Goal: Task Accomplishment & Management: Use online tool/utility

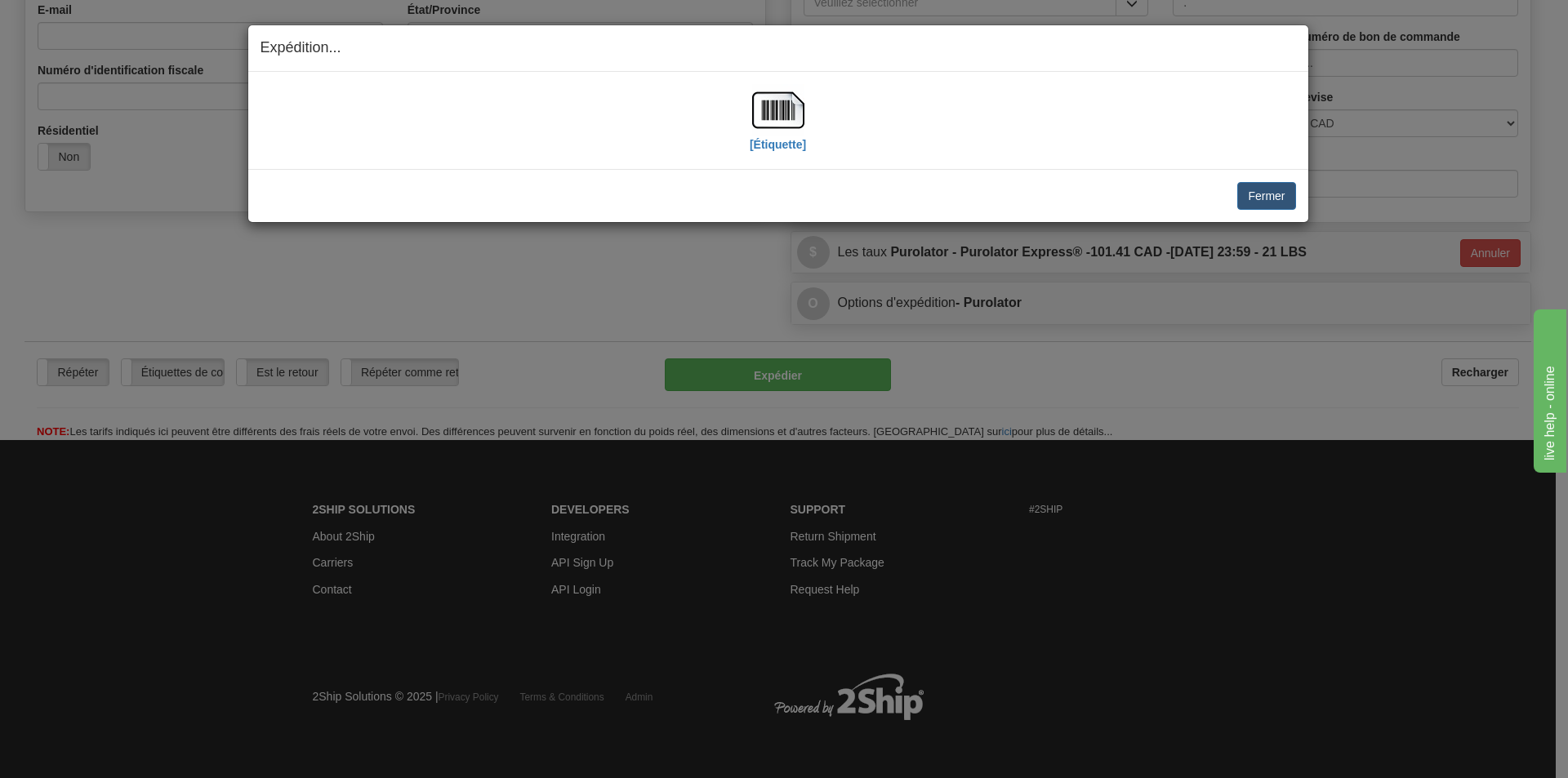
scroll to position [463, 0]
click at [1259, 191] on button "Fermer" at bounding box center [1266, 195] width 58 height 28
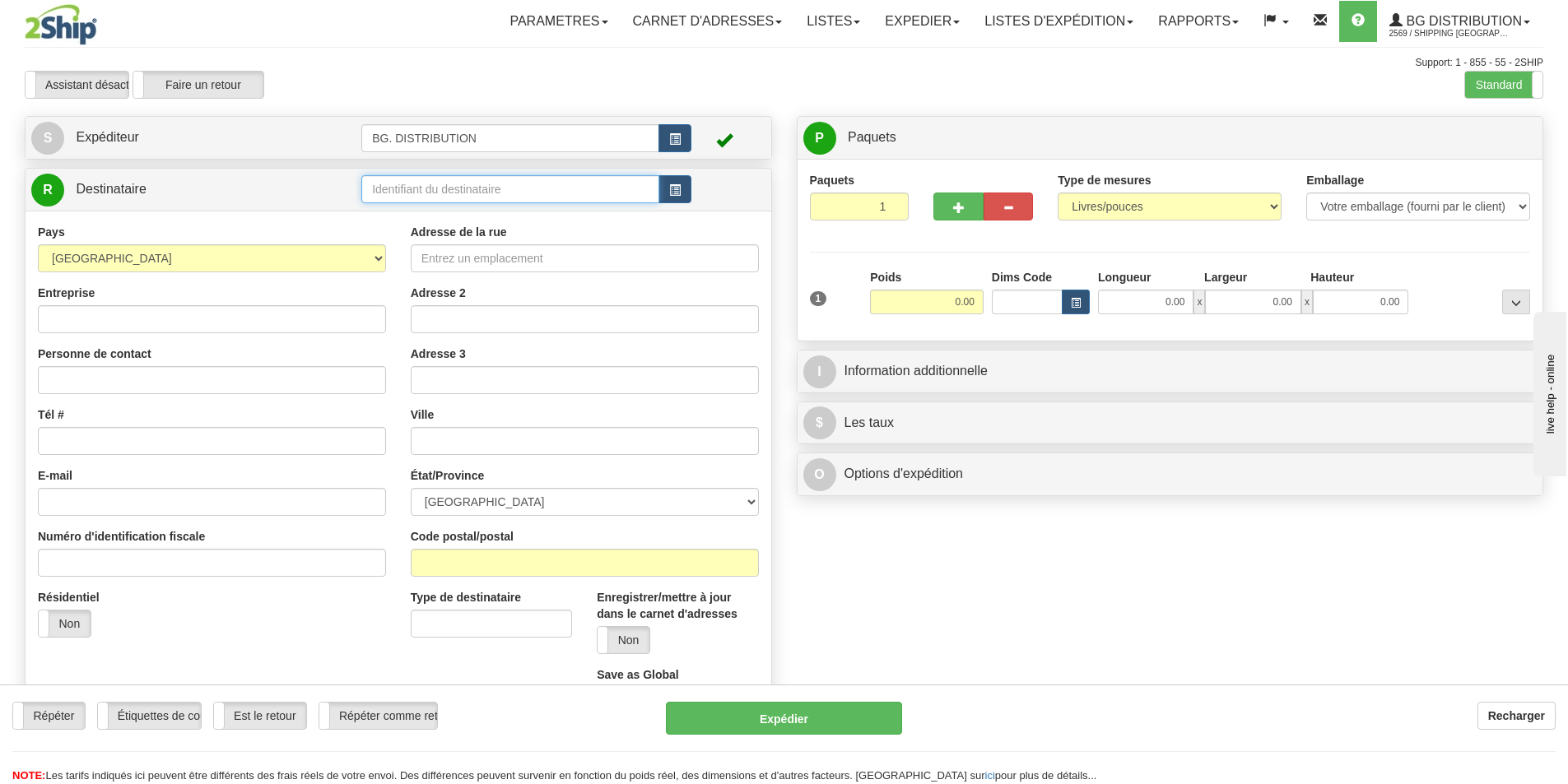
click at [444, 180] on input "text" at bounding box center [510, 189] width 298 height 28
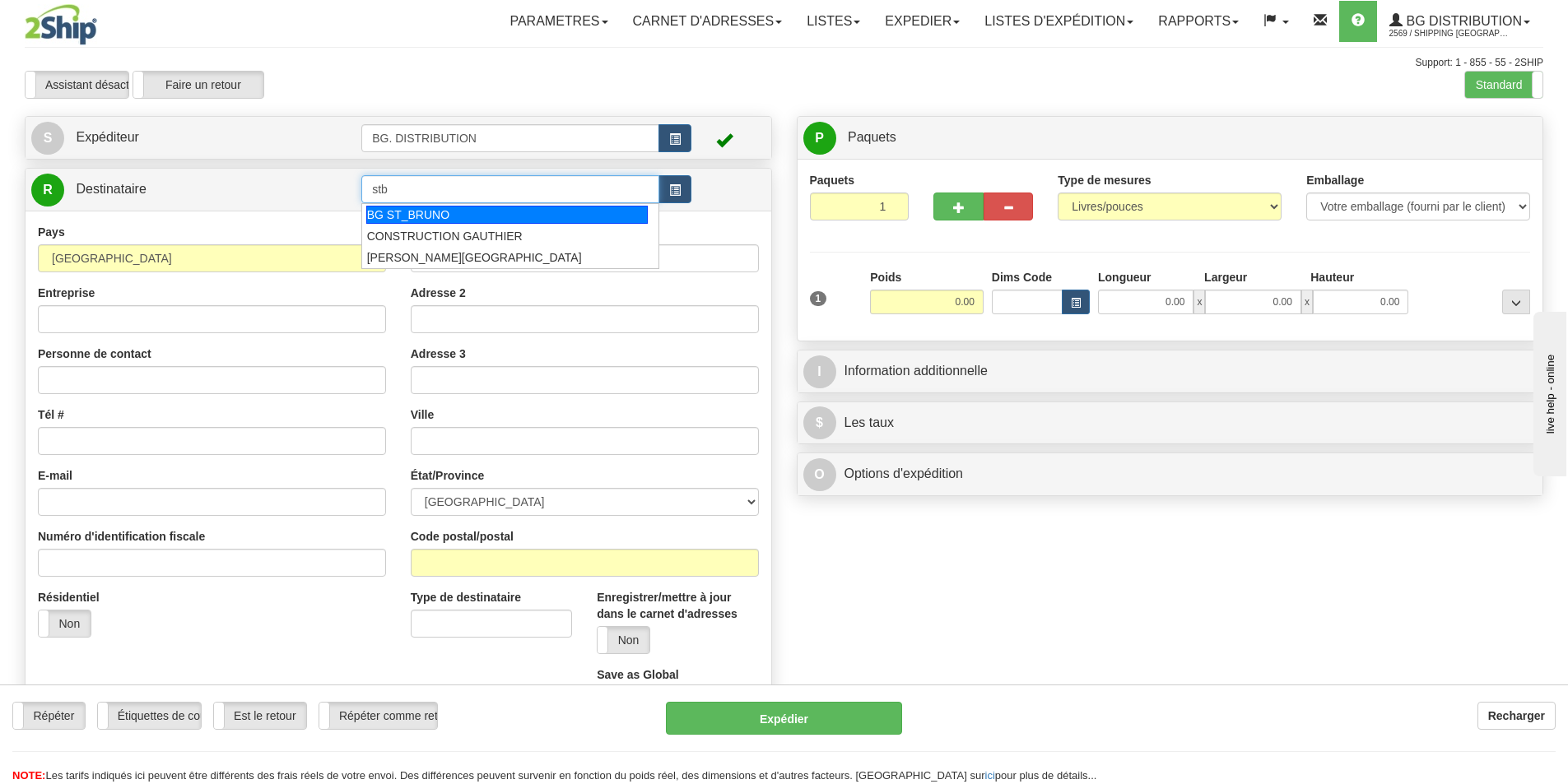
click at [445, 223] on div "BG ST_BRUNO" at bounding box center [508, 214] width 282 height 18
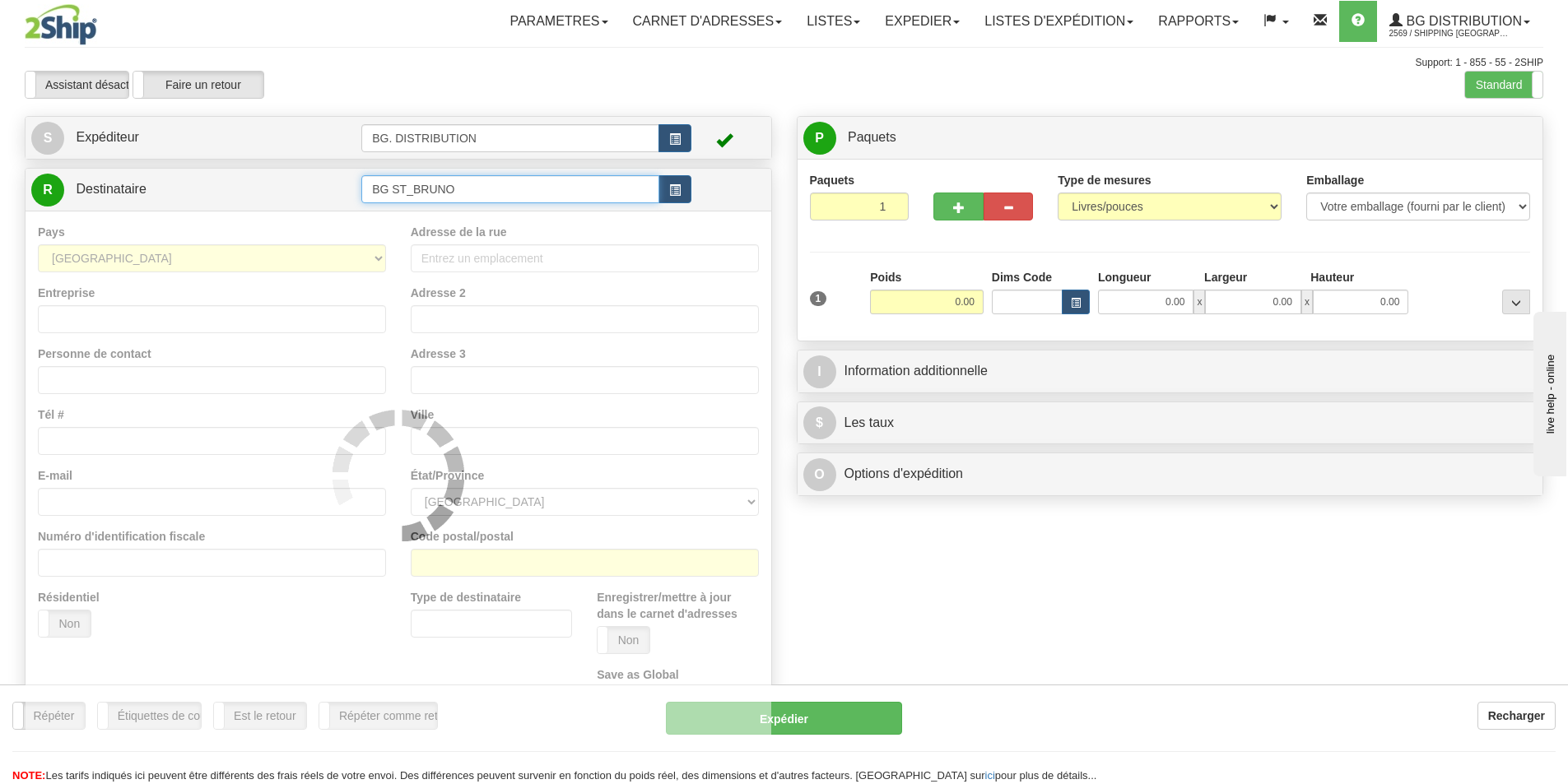
type input "BG ST_BRUNO"
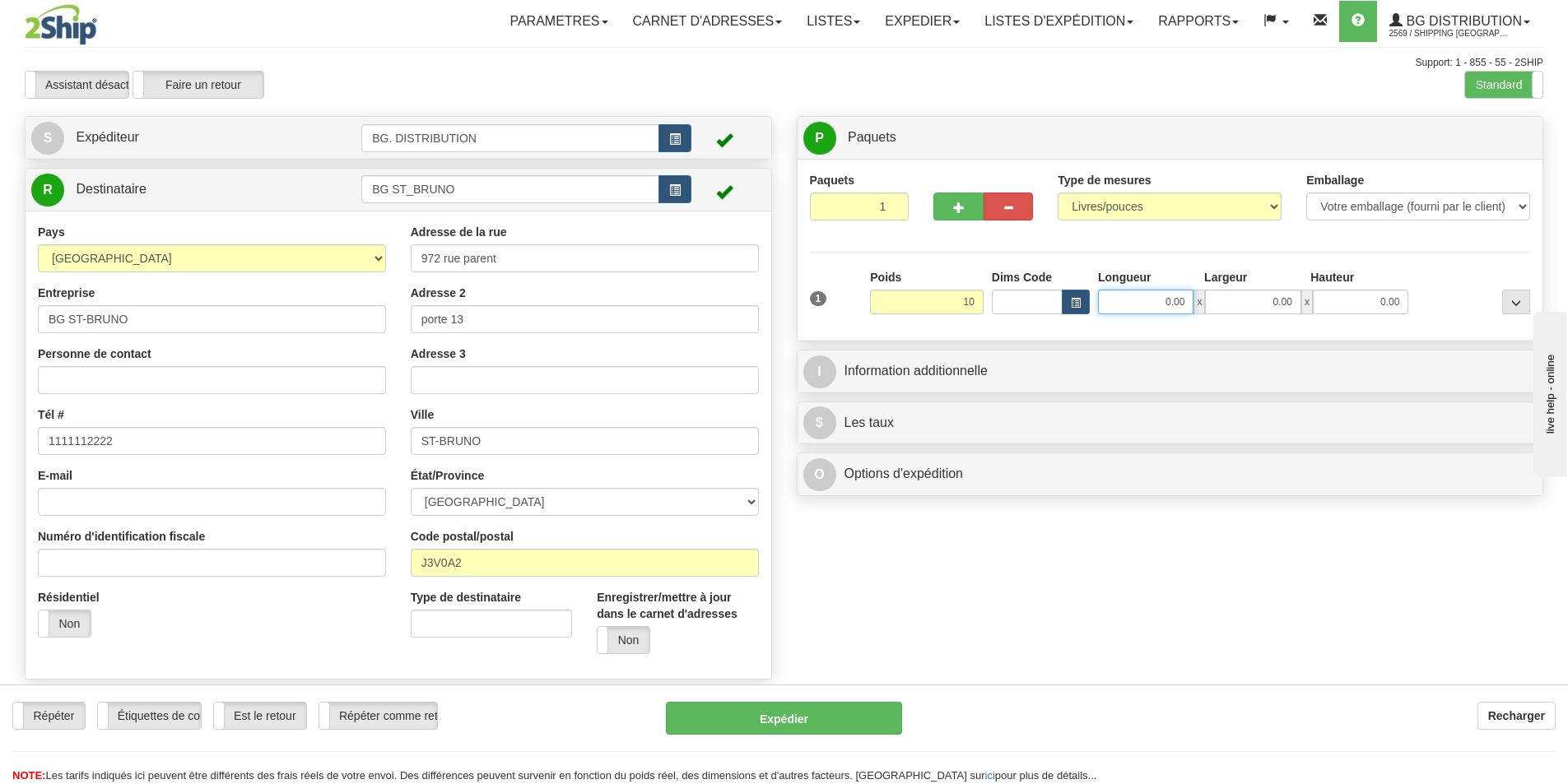
type input "10.00"
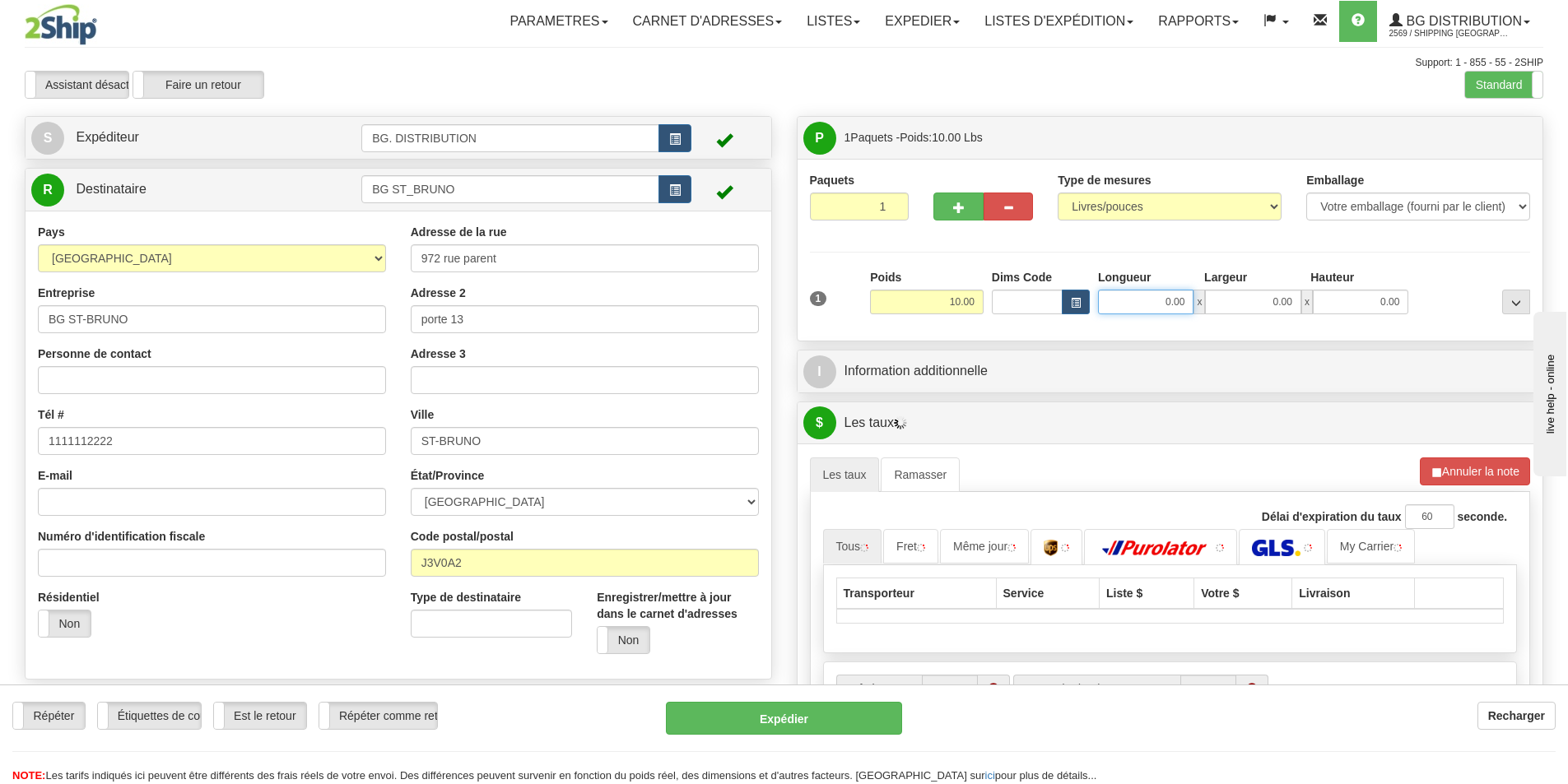
click at [1120, 302] on input "0.00" at bounding box center [1146, 302] width 95 height 25
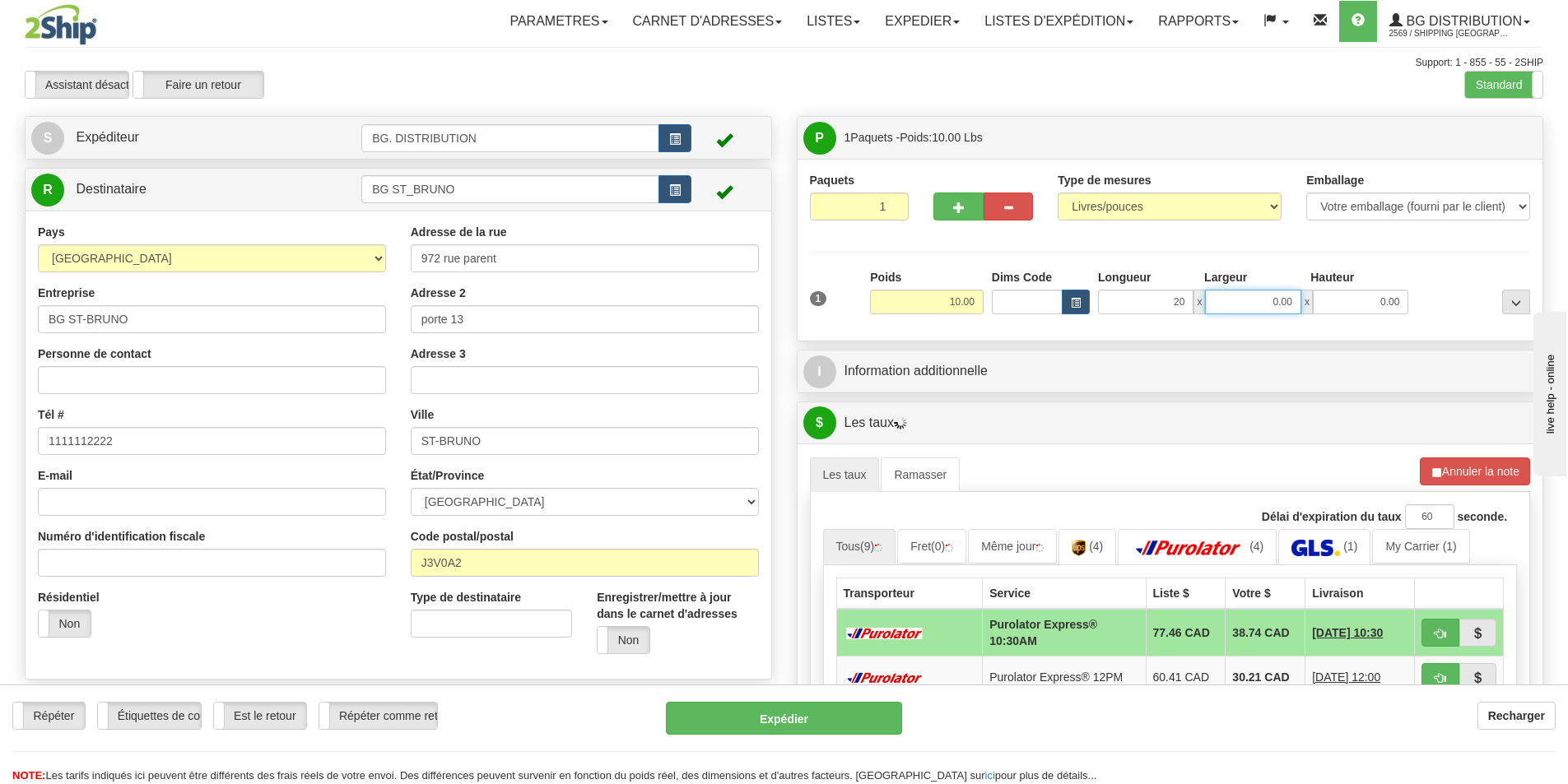
type input "20.00"
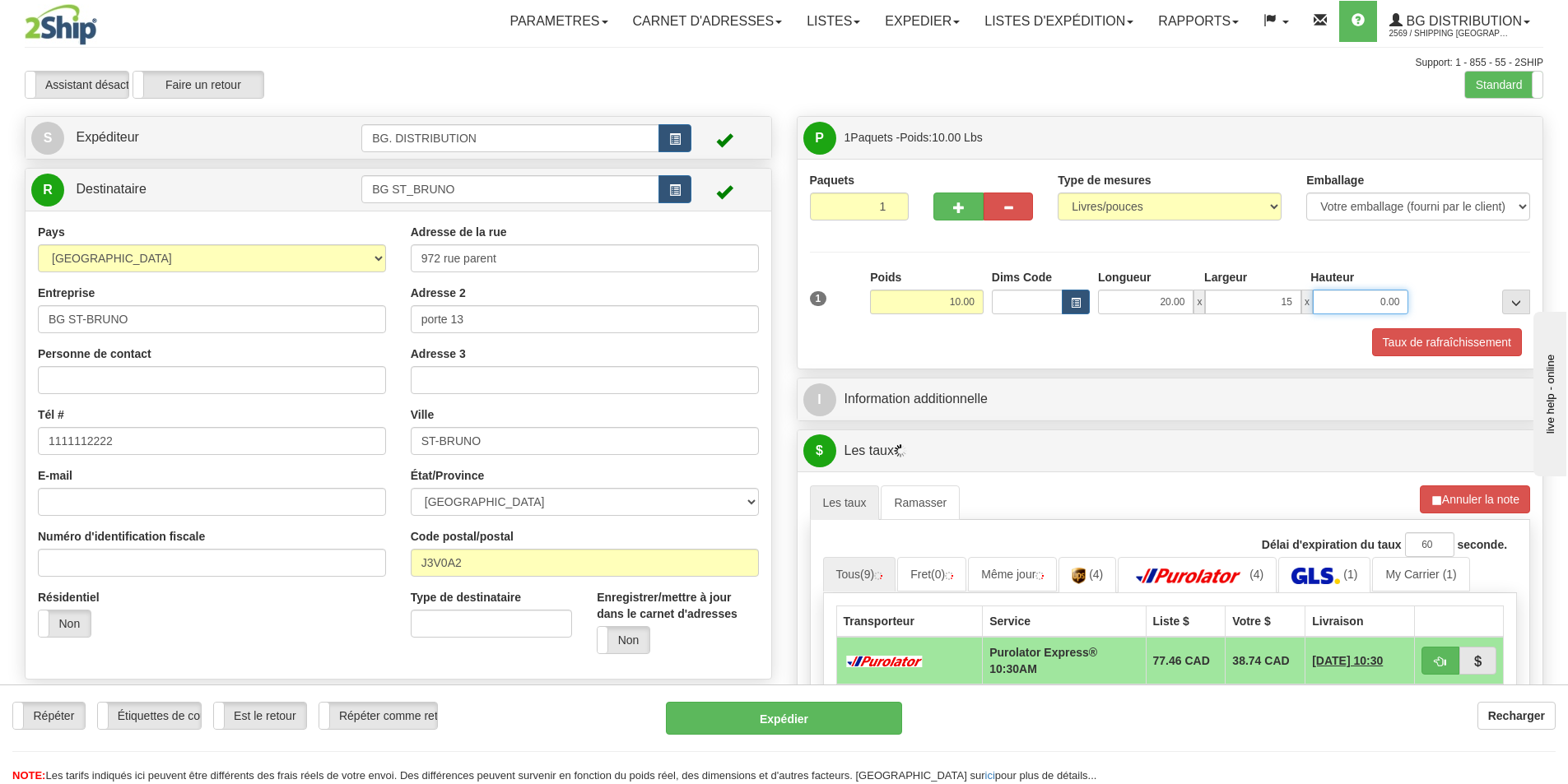
type input "15.00"
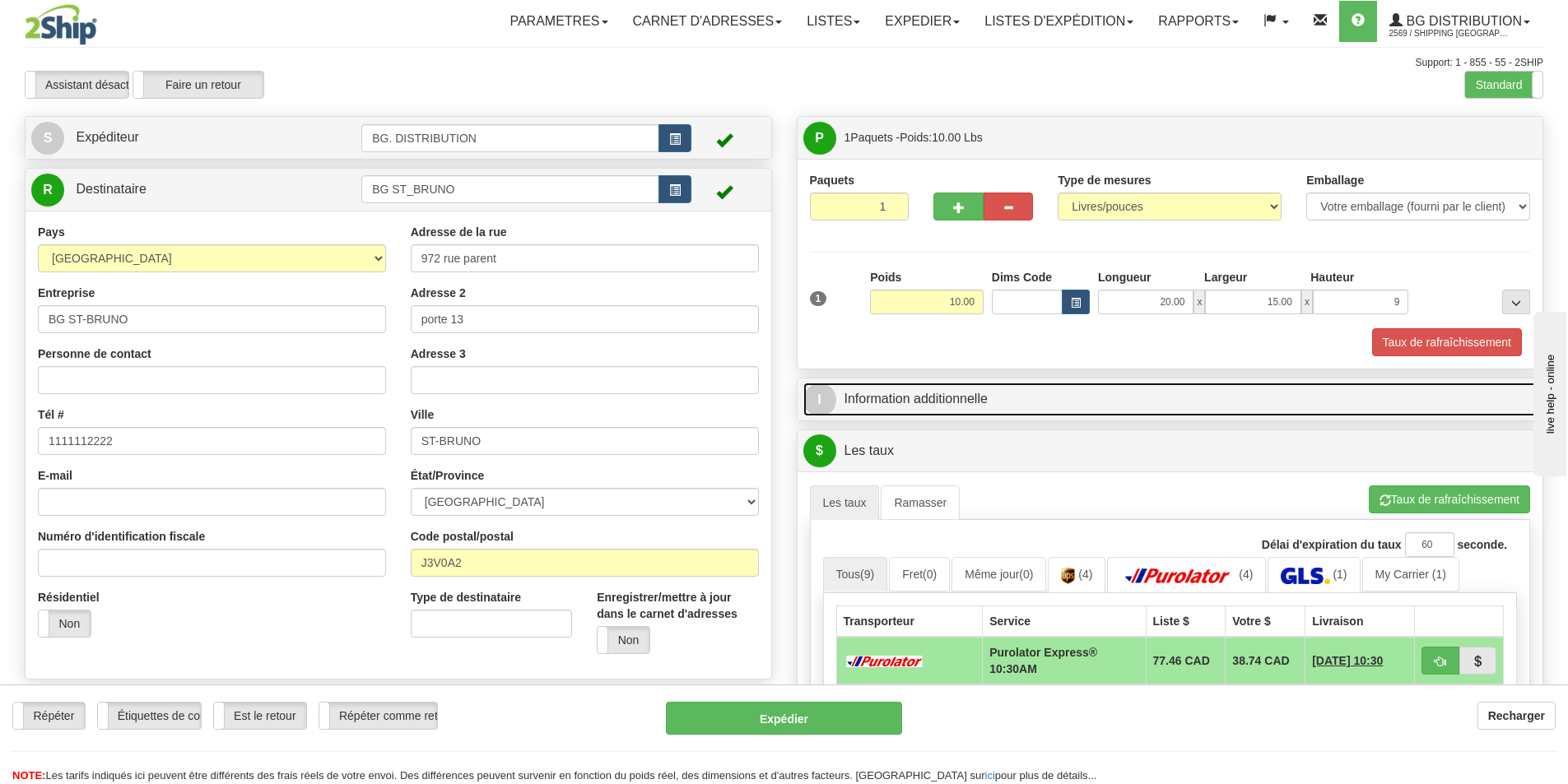
type input "9.00"
click at [1035, 395] on link "I Information additionnelle" at bounding box center [1170, 399] width 735 height 34
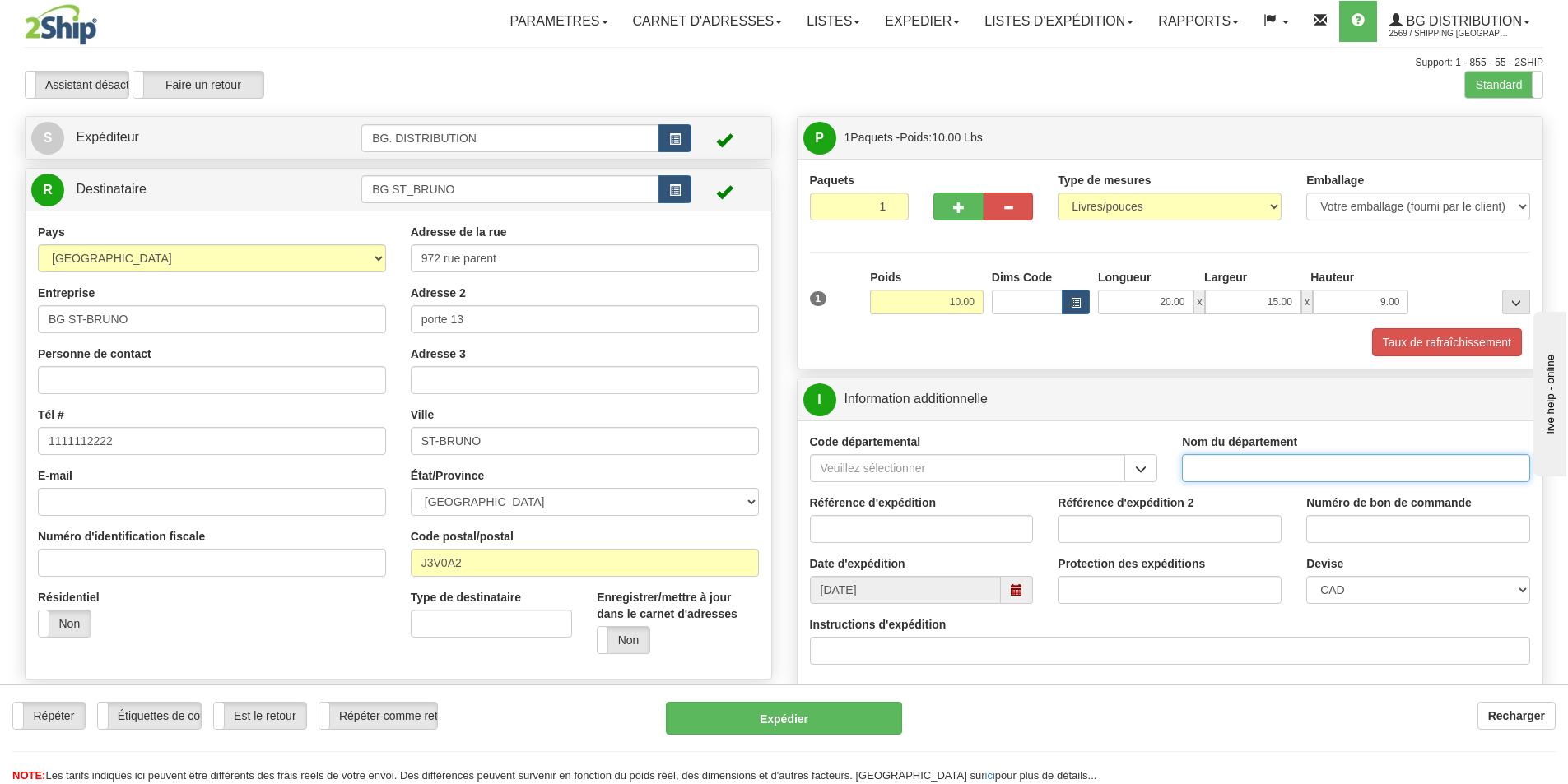
click at [1216, 473] on input "Nom du département" at bounding box center [1356, 467] width 349 height 28
type input "."
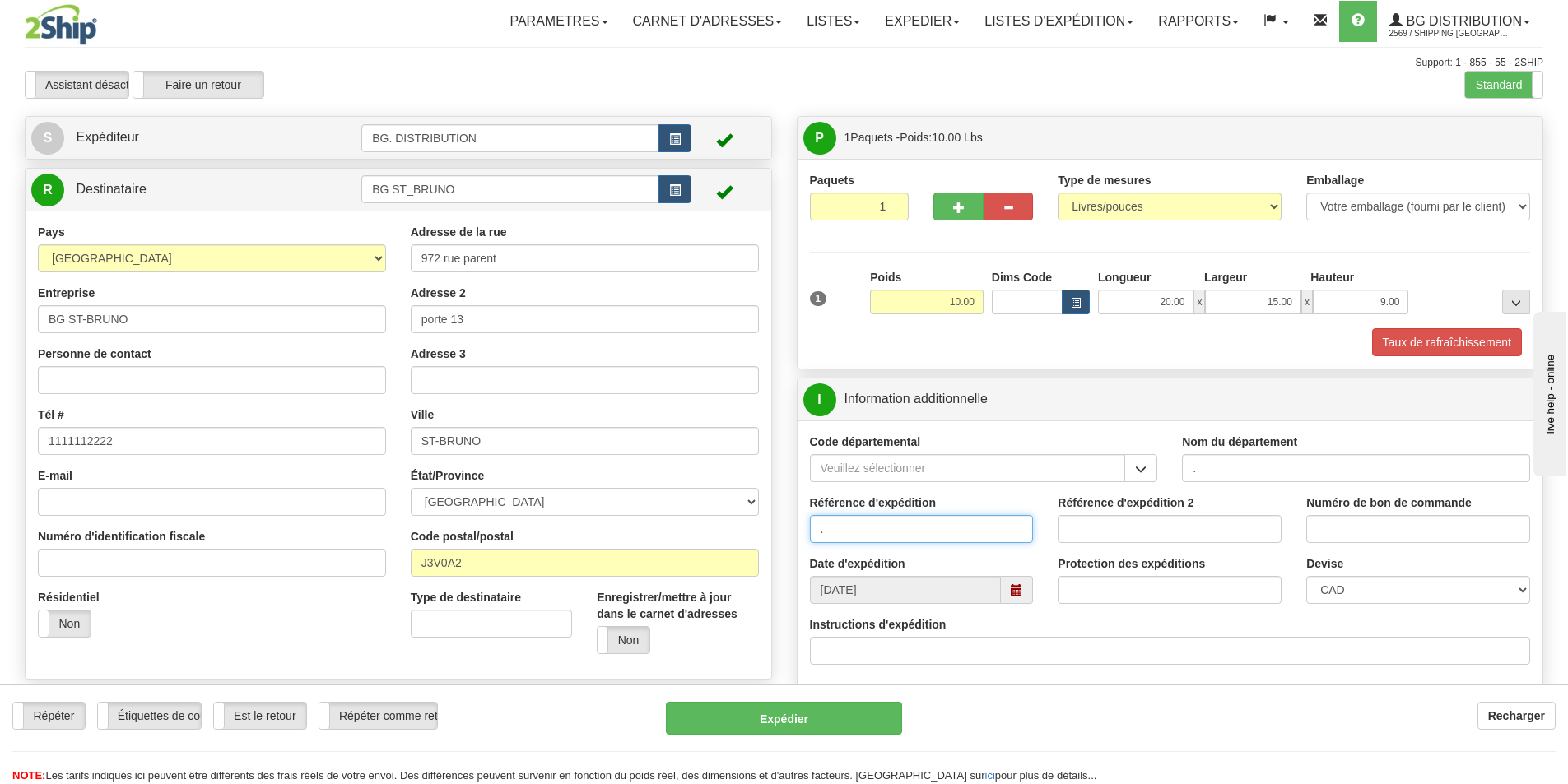
type input "."
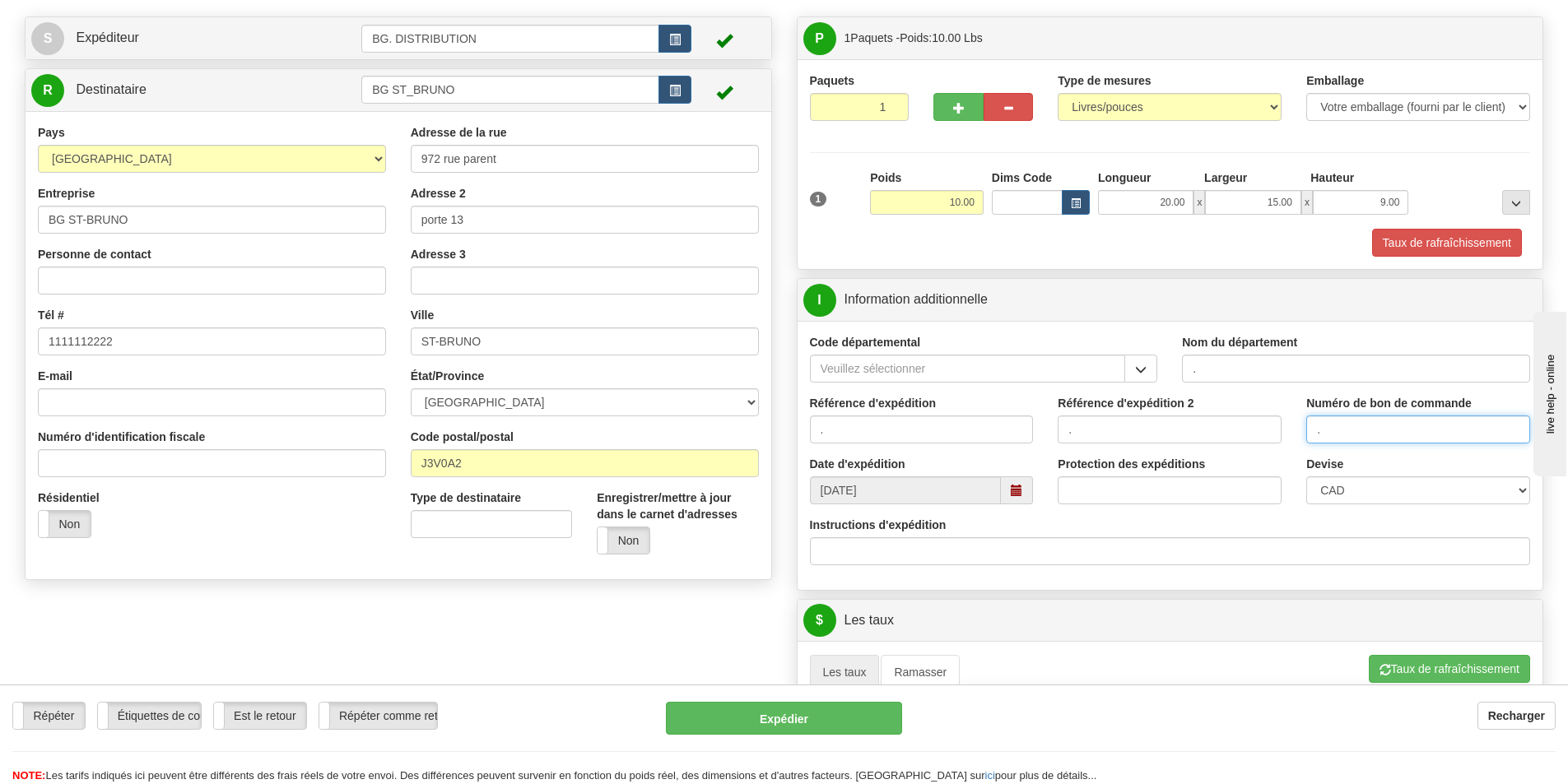
scroll to position [247, 0]
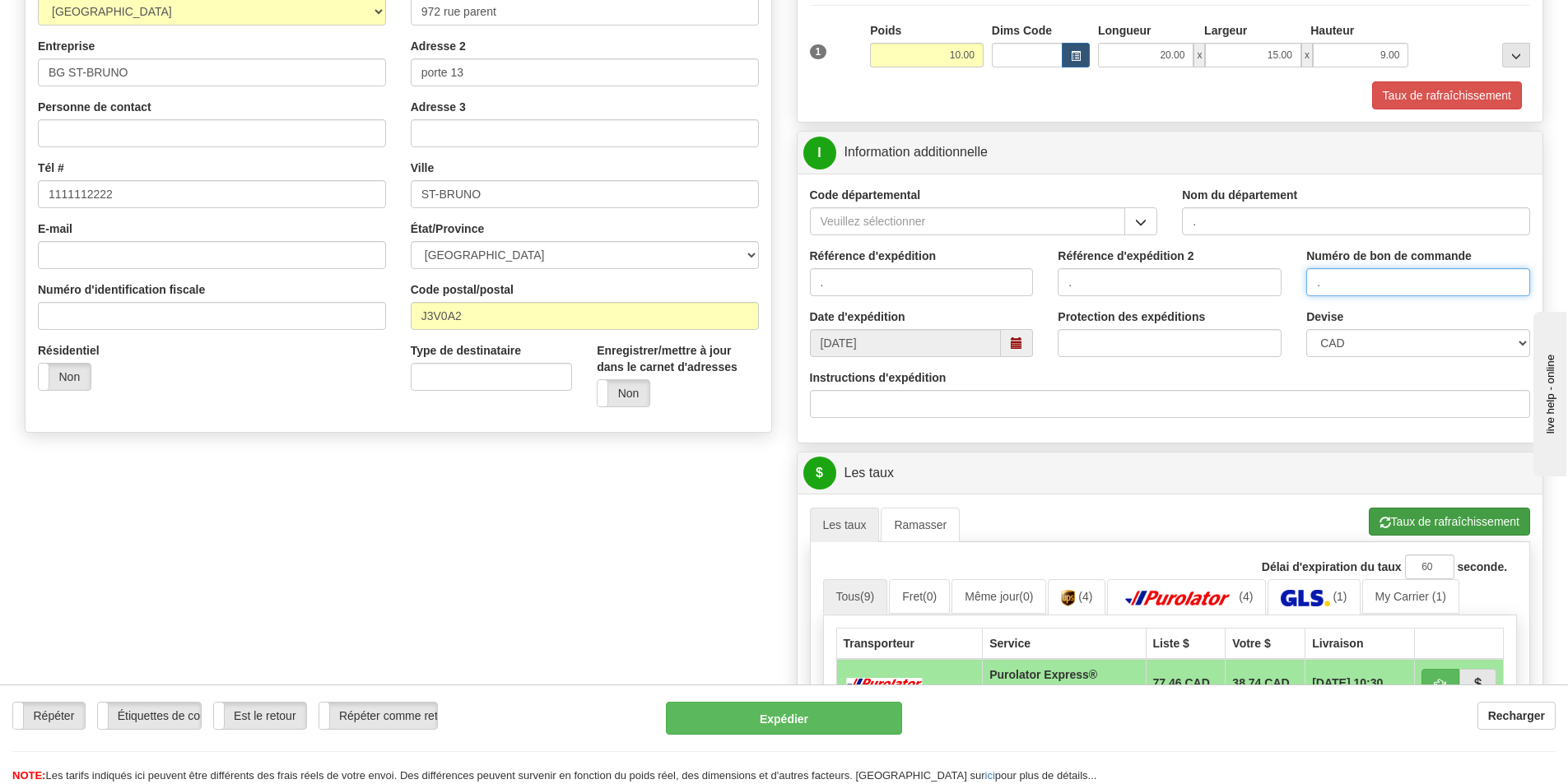
type input "."
click at [1419, 519] on button "Taux de rafraîchissement" at bounding box center [1450, 521] width 161 height 28
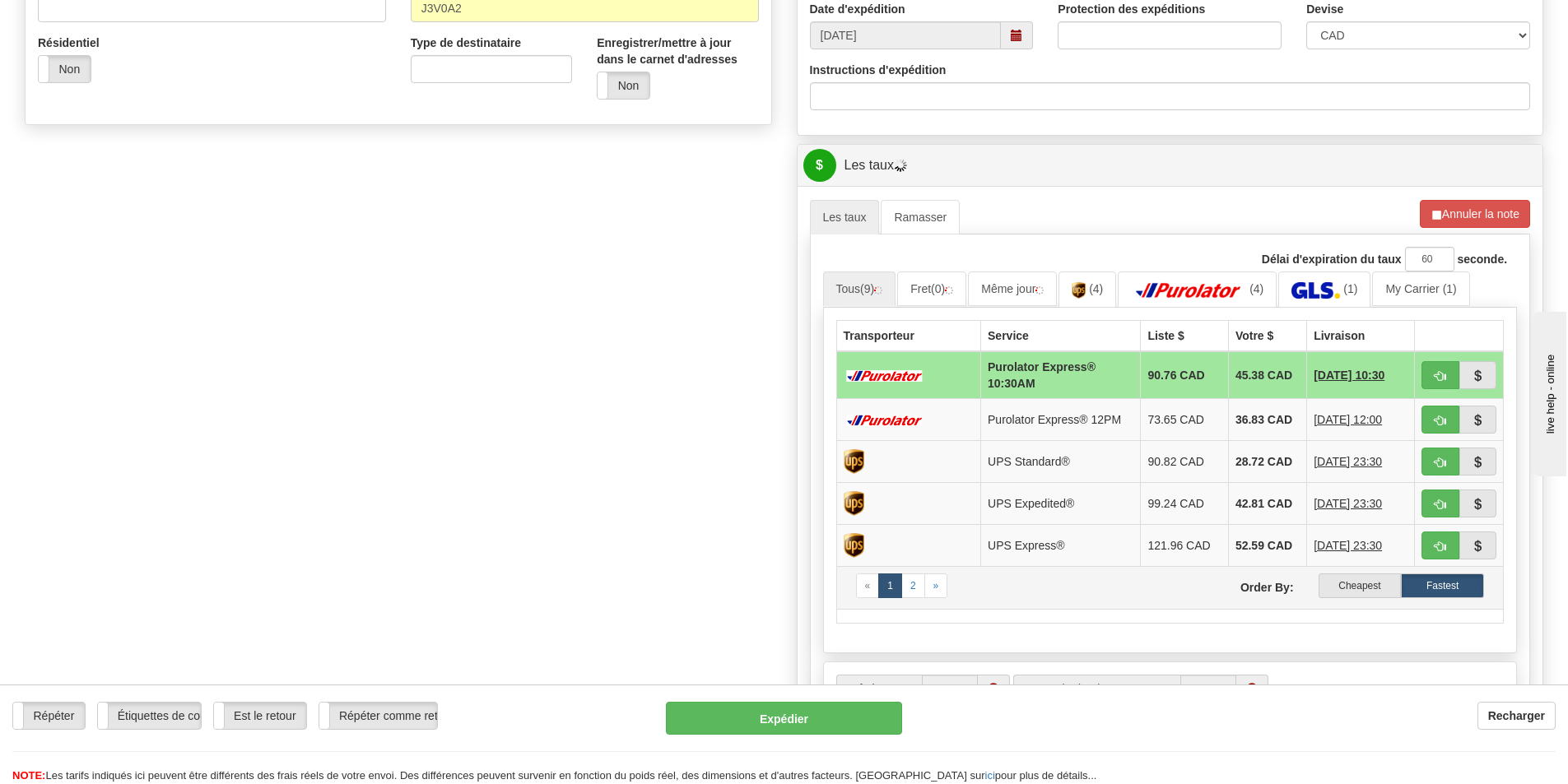
scroll to position [576, 0]
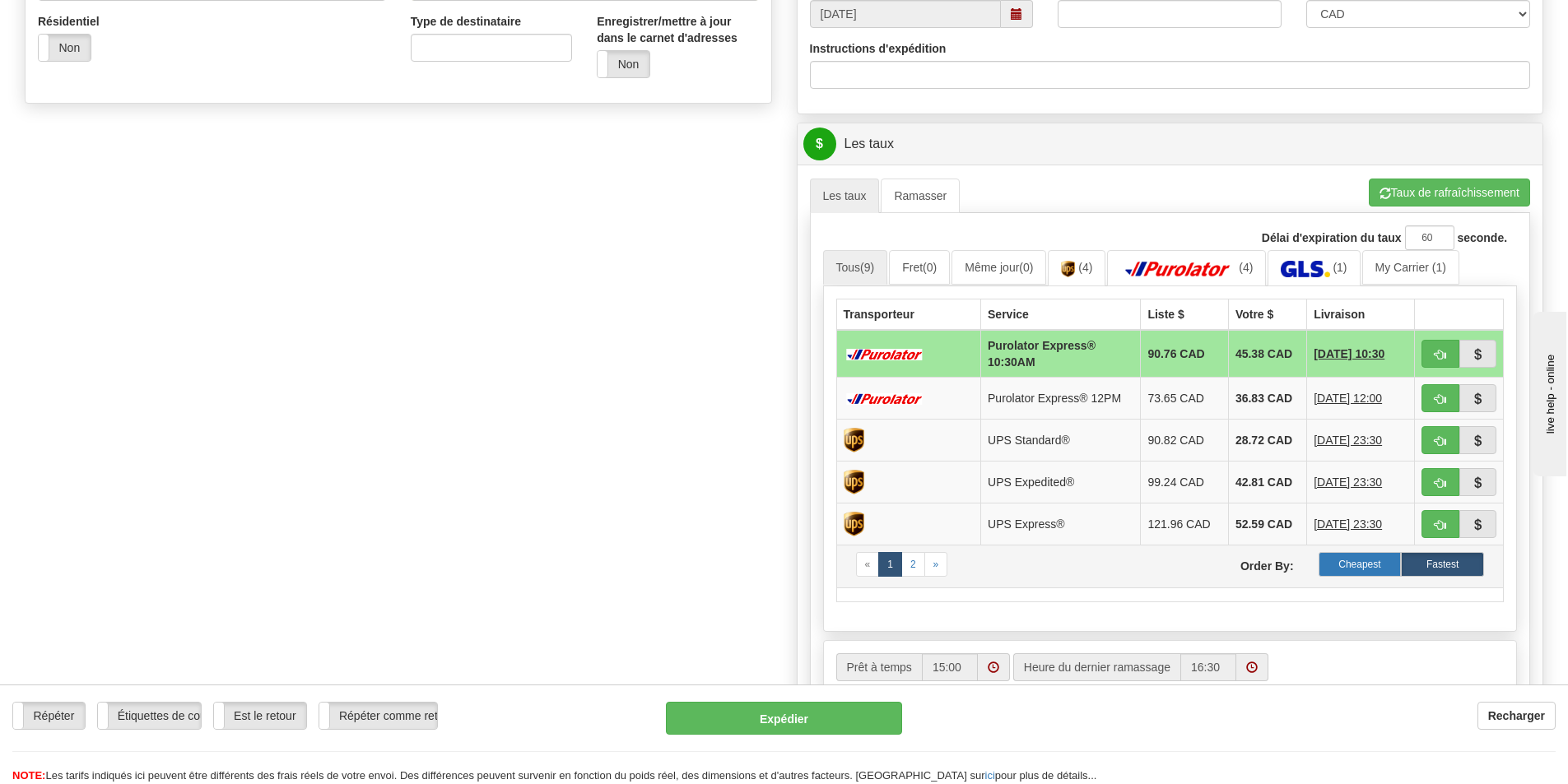
click at [1348, 557] on label "Cheapest" at bounding box center [1361, 564] width 84 height 25
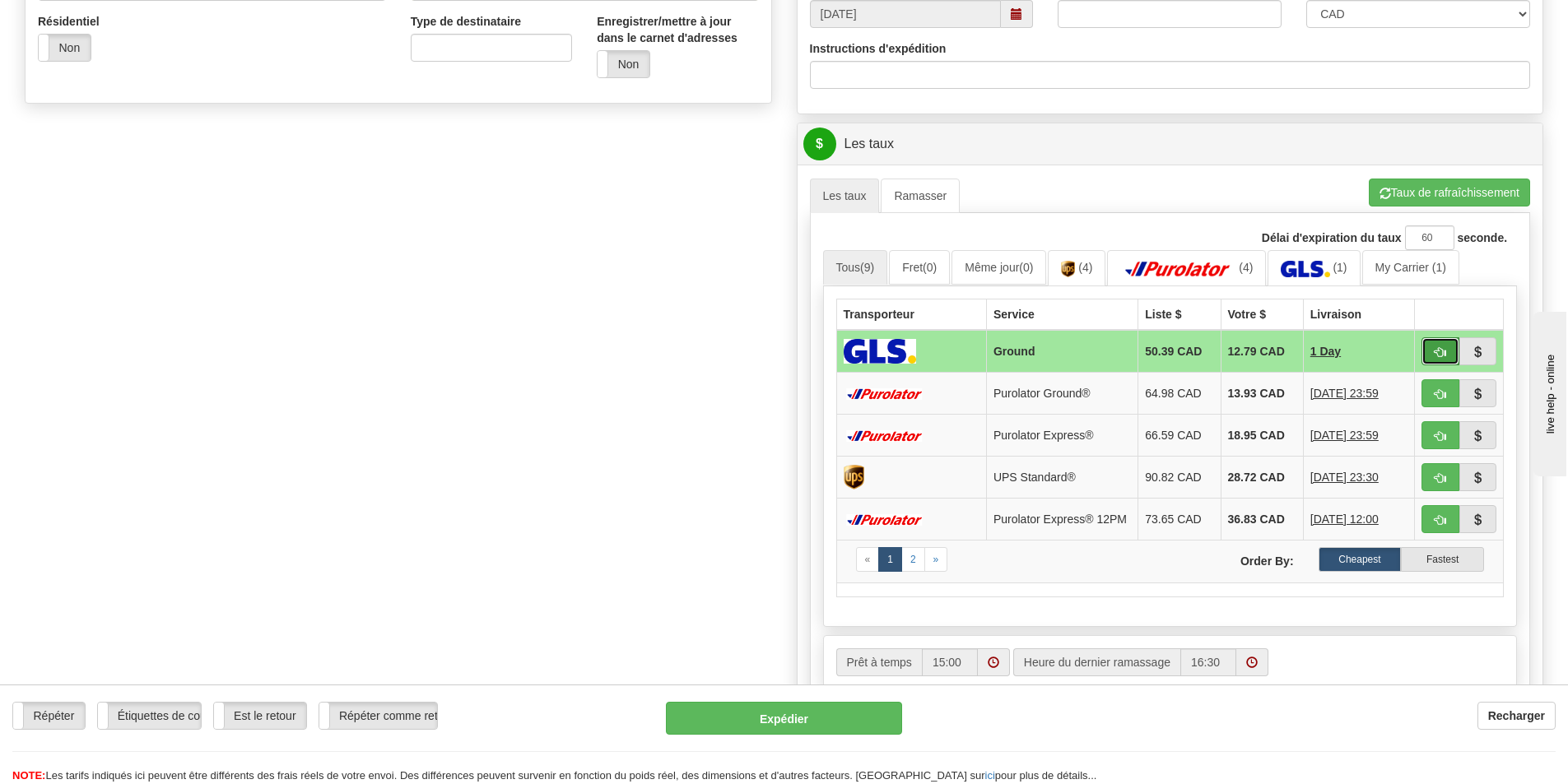
click at [1443, 348] on span "button" at bounding box center [1440, 352] width 12 height 11
type input "1"
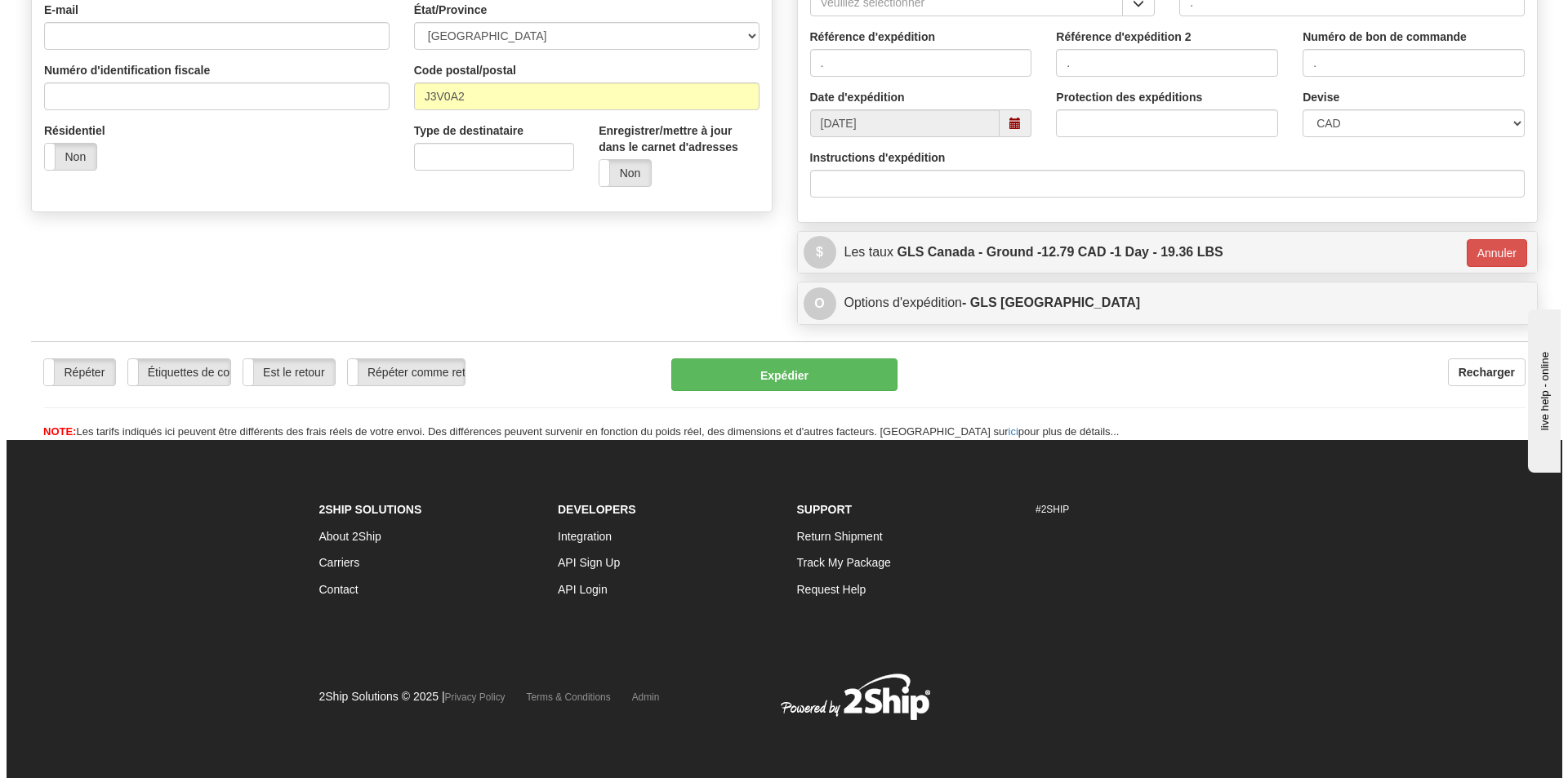
scroll to position [463, 0]
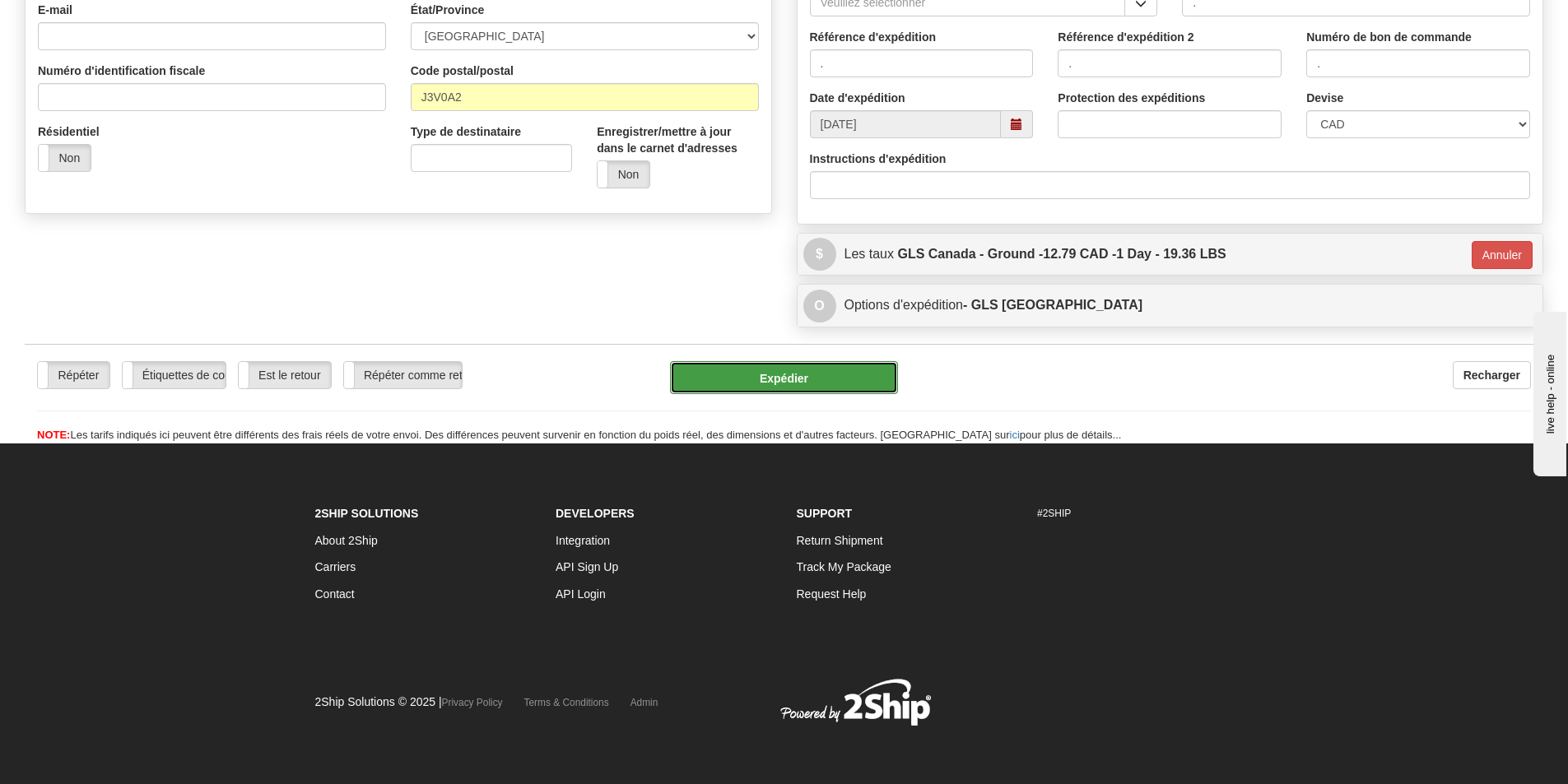
click at [794, 375] on button "Expédier" at bounding box center [784, 377] width 228 height 33
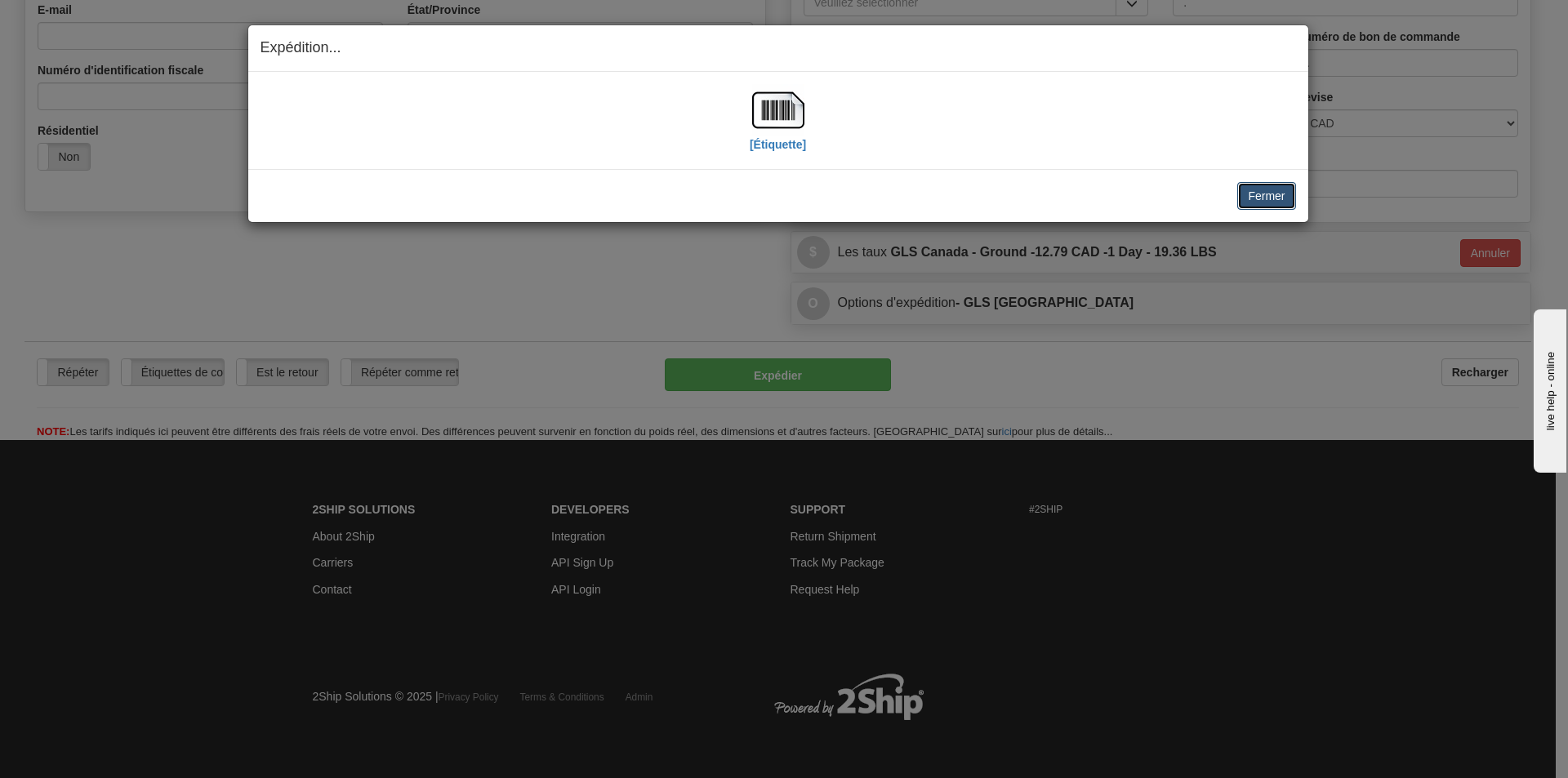
click at [1258, 204] on button "Fermer" at bounding box center [1266, 195] width 58 height 28
click at [796, 125] on img at bounding box center [778, 110] width 52 height 52
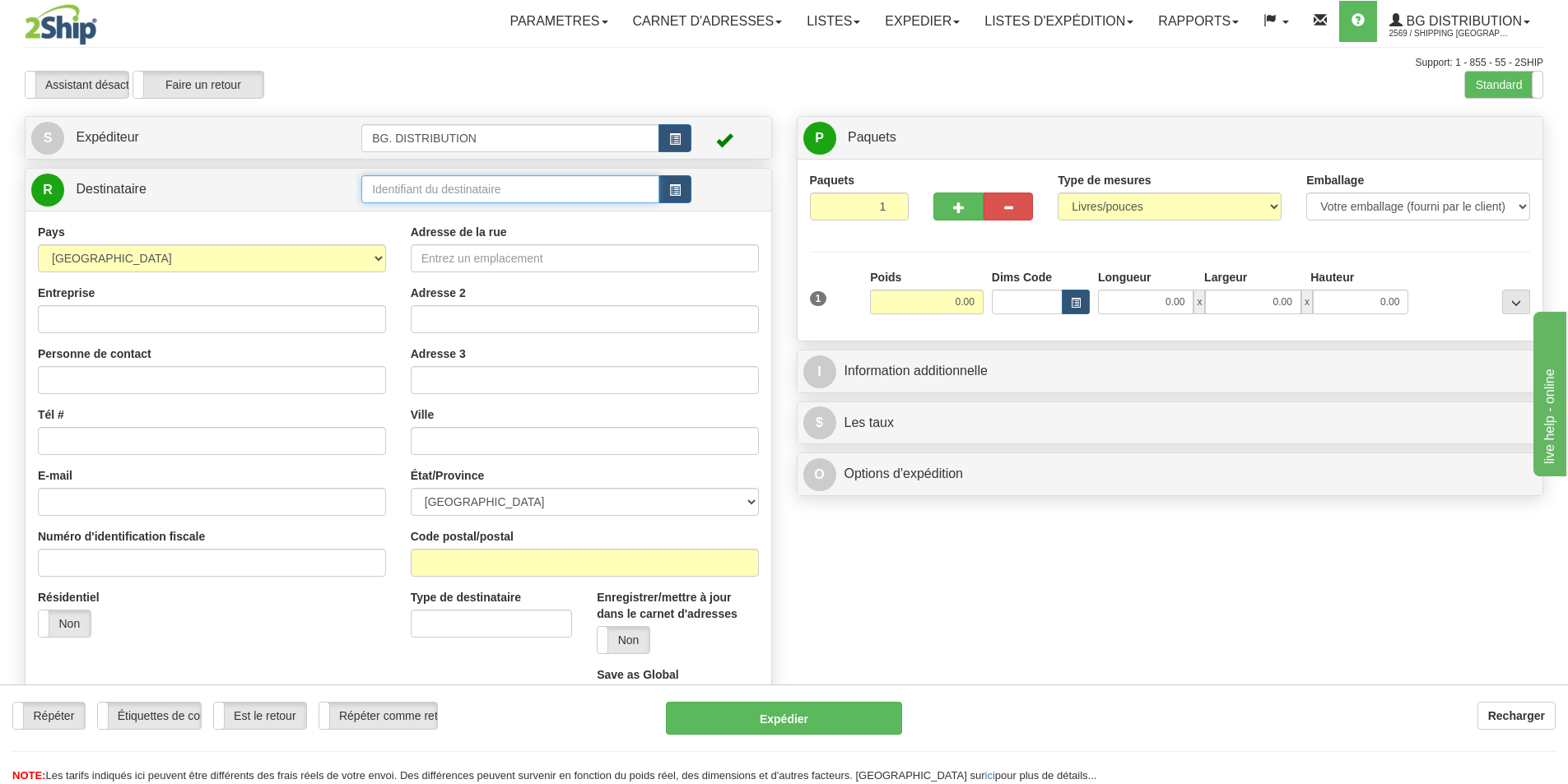
click at [469, 179] on input "text" at bounding box center [510, 189] width 298 height 28
click at [428, 206] on div "BG MTL" at bounding box center [508, 214] width 282 height 18
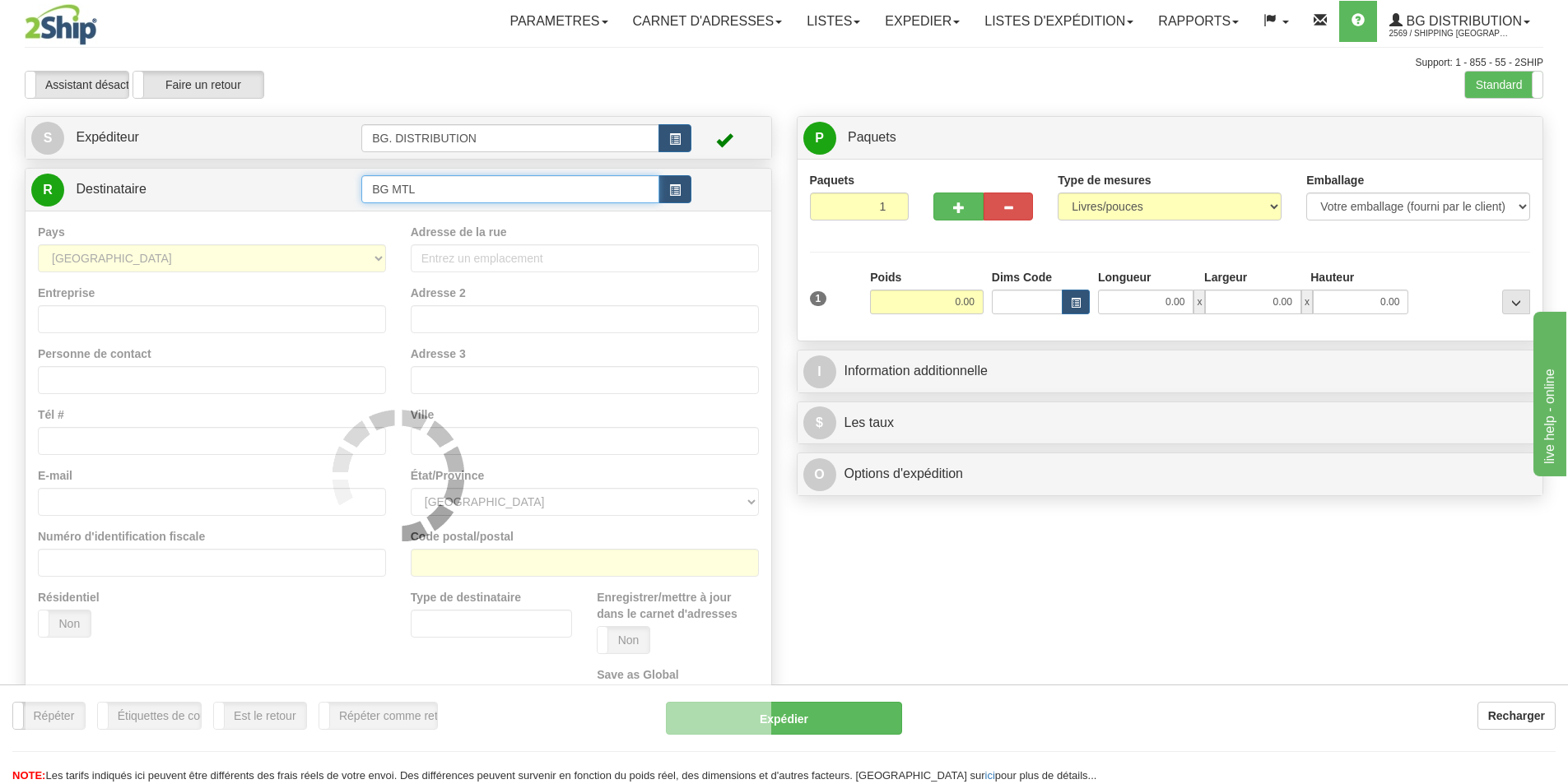
type input "BG MTL"
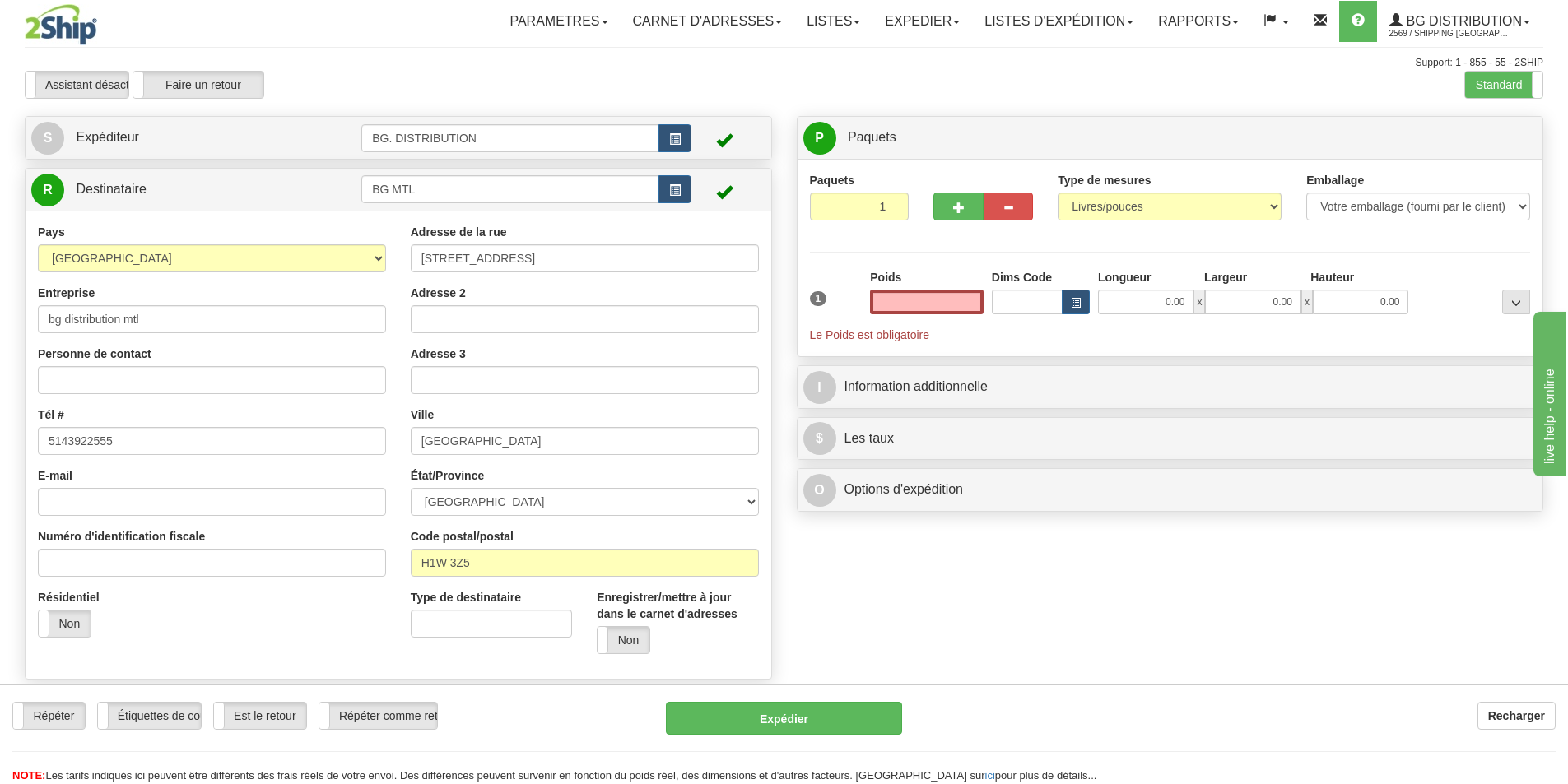
type input "0.00"
click at [944, 312] on input "0.00" at bounding box center [927, 302] width 113 height 25
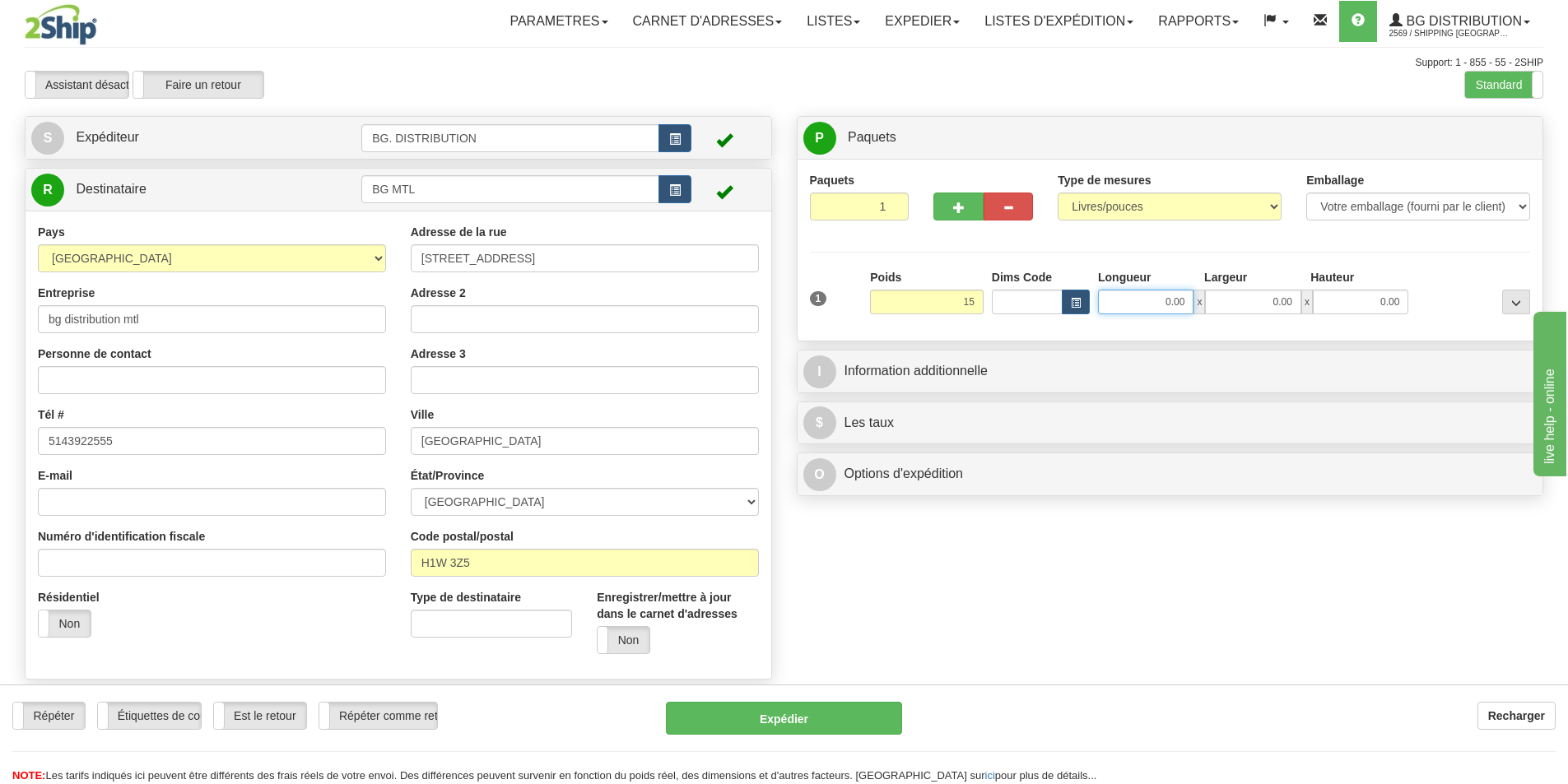
type input "15.00"
click at [1151, 299] on input "0.00" at bounding box center [1146, 302] width 95 height 25
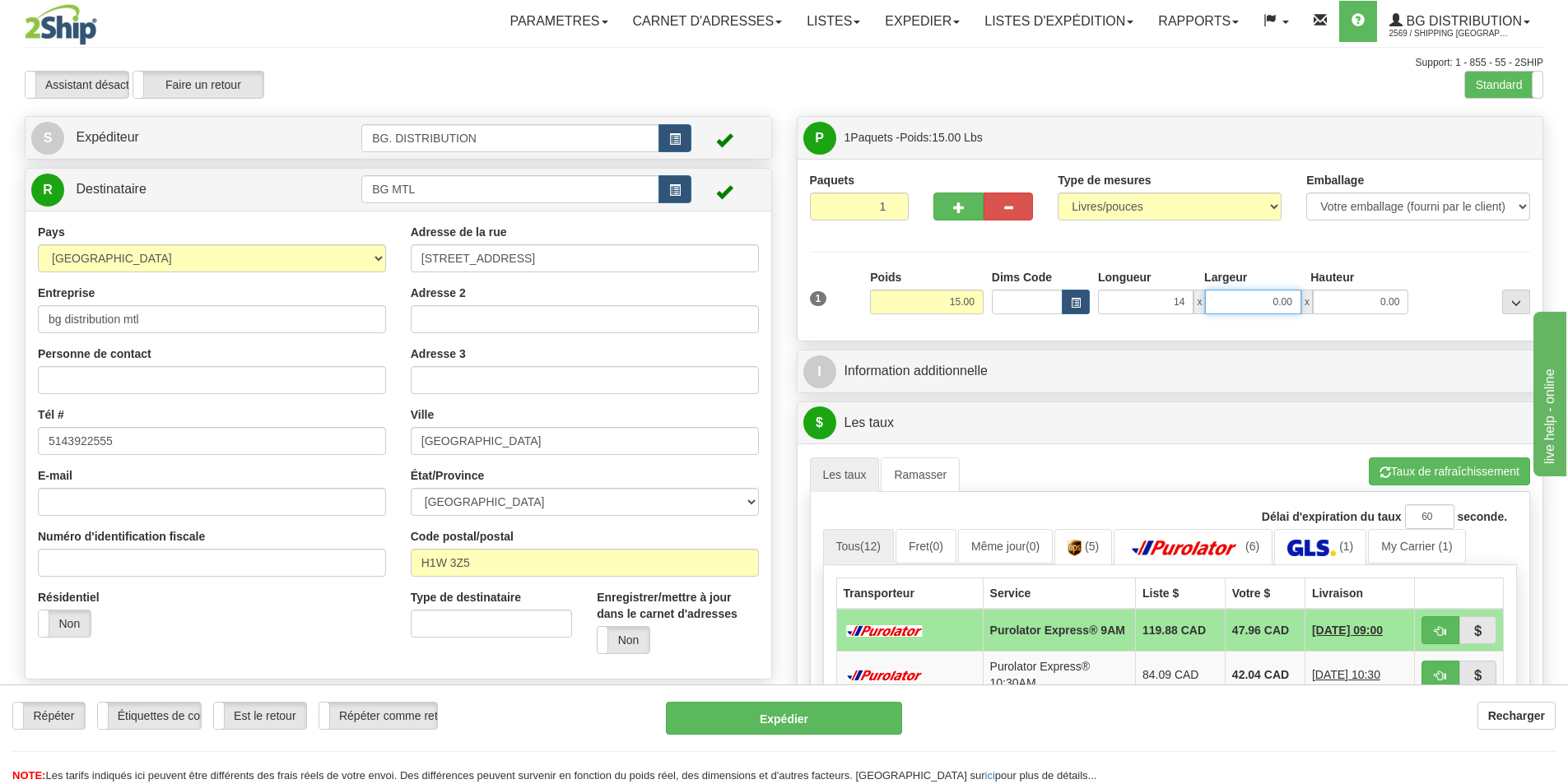
type input "14.00"
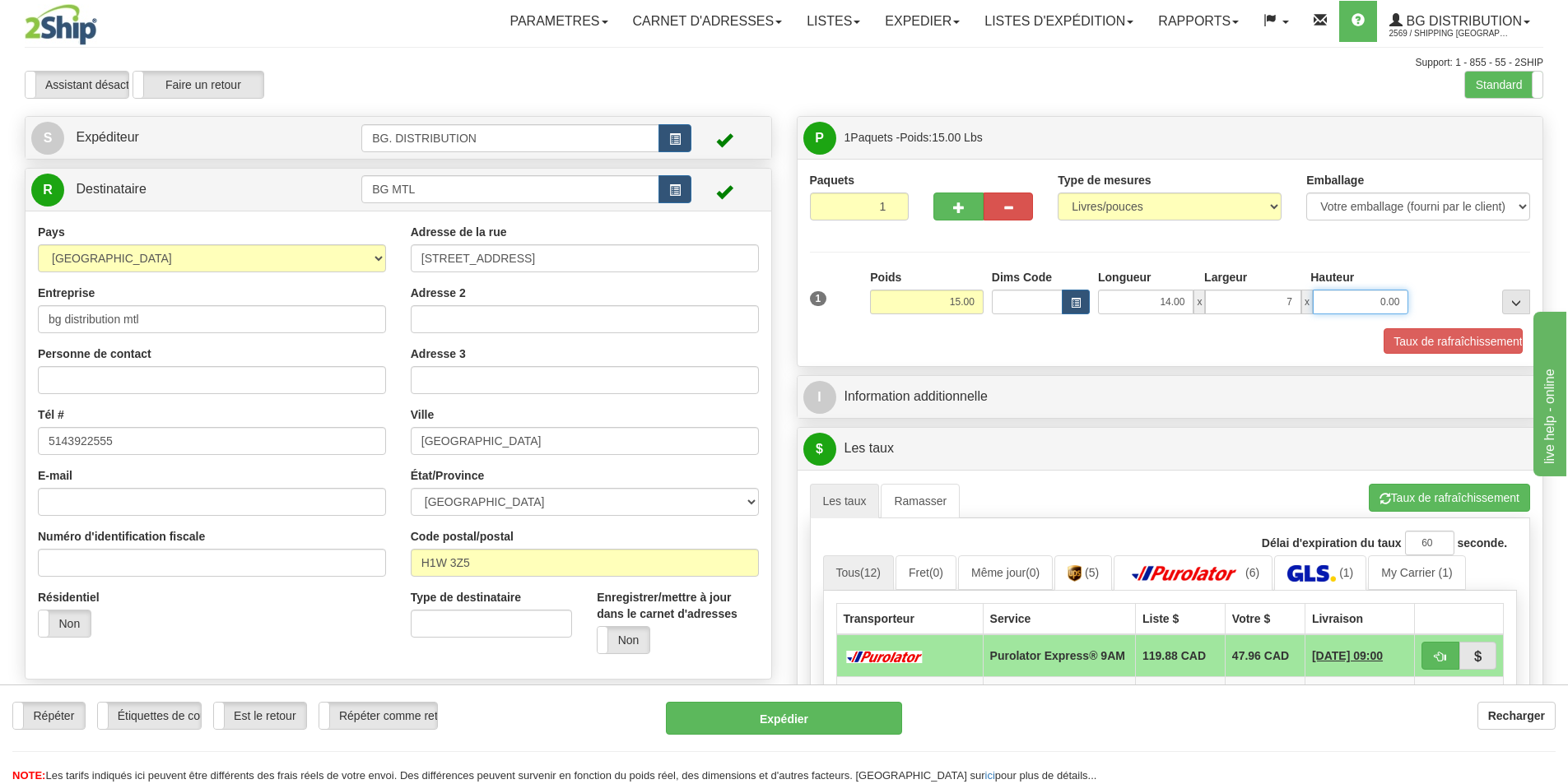
type input "7.00"
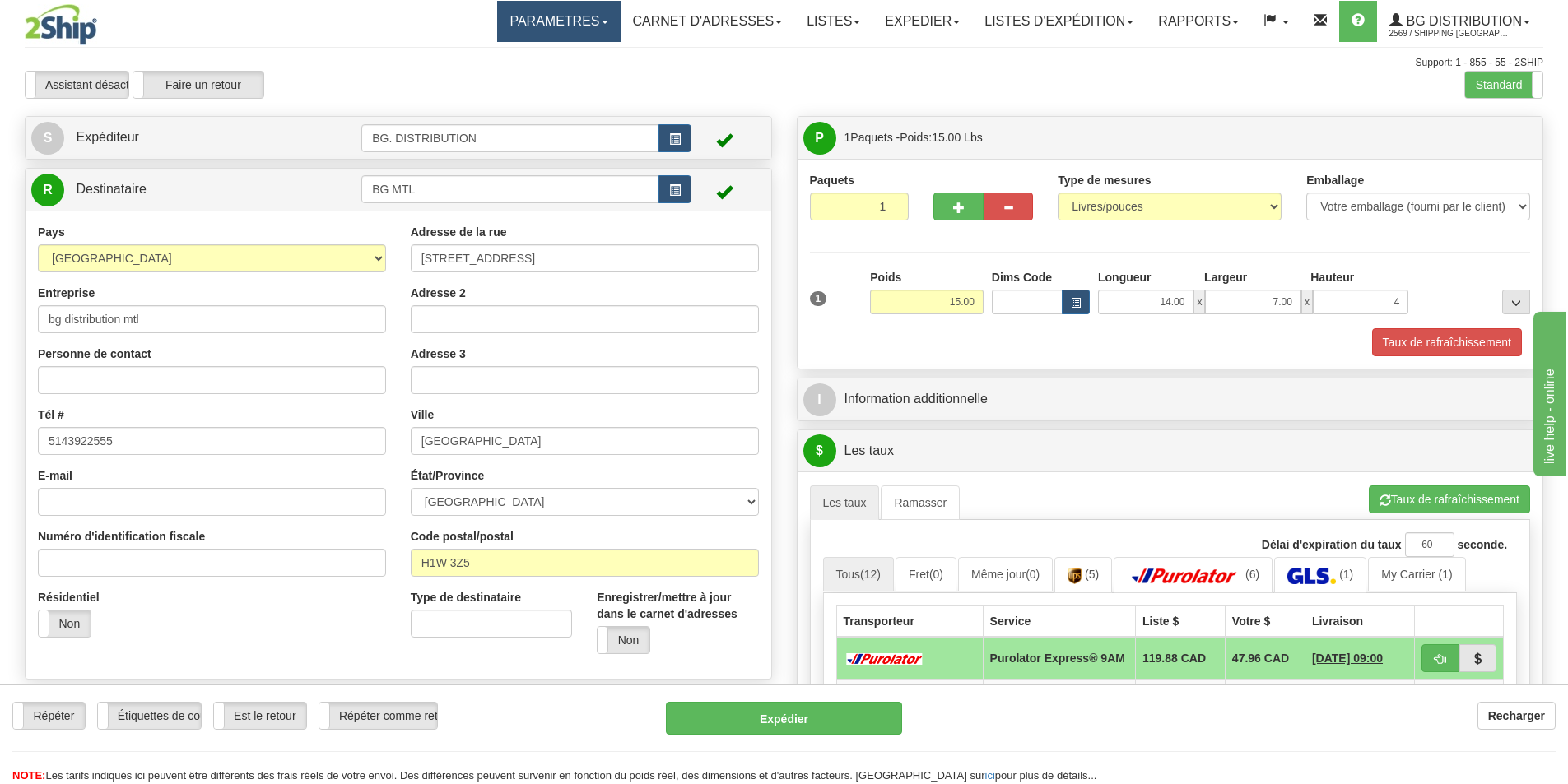
type input "4.00"
click at [953, 381] on div "I Information additionnelle" at bounding box center [1170, 399] width 746 height 42
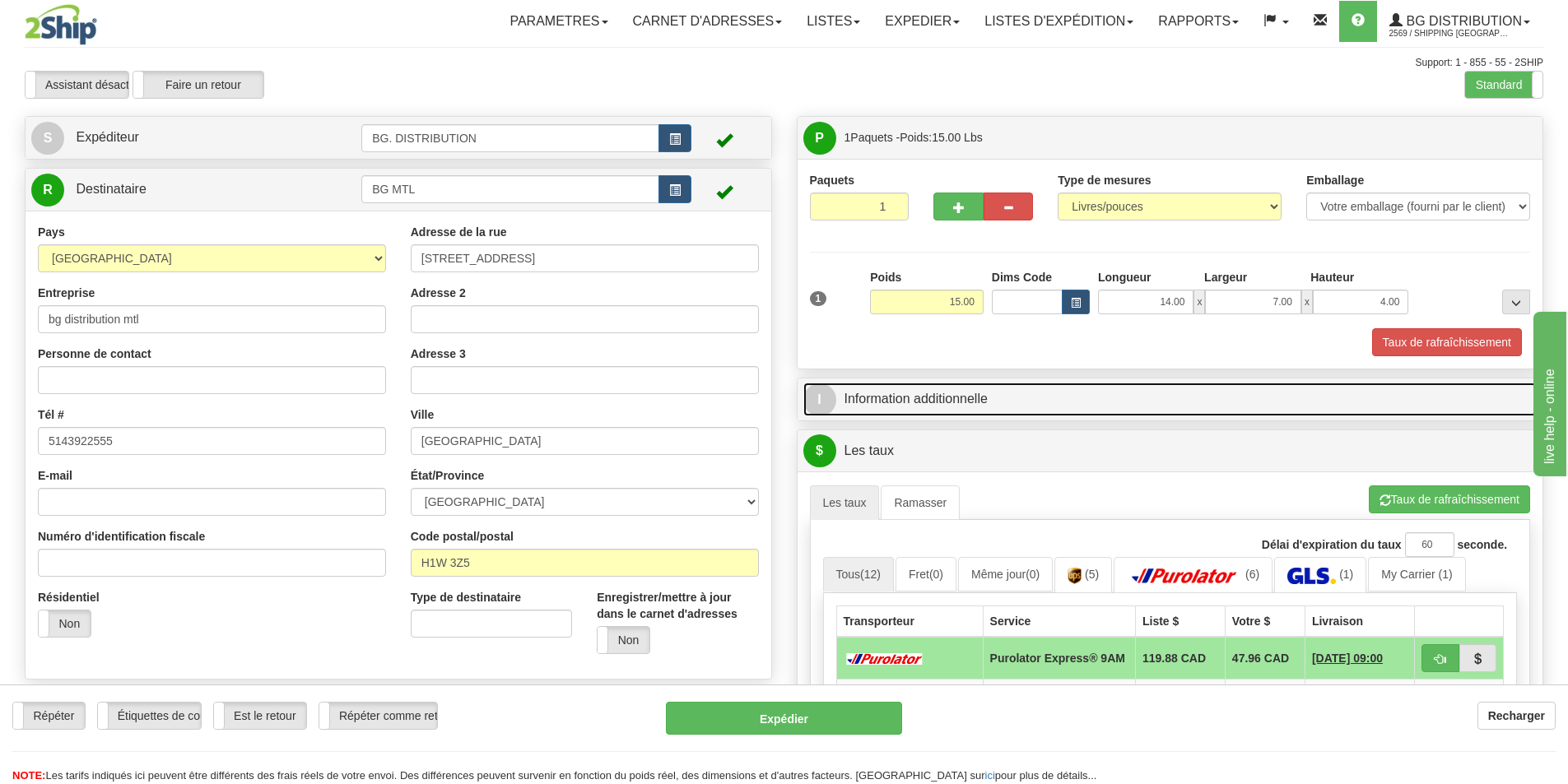
click at [953, 405] on link "I Information additionnelle" at bounding box center [1170, 399] width 735 height 34
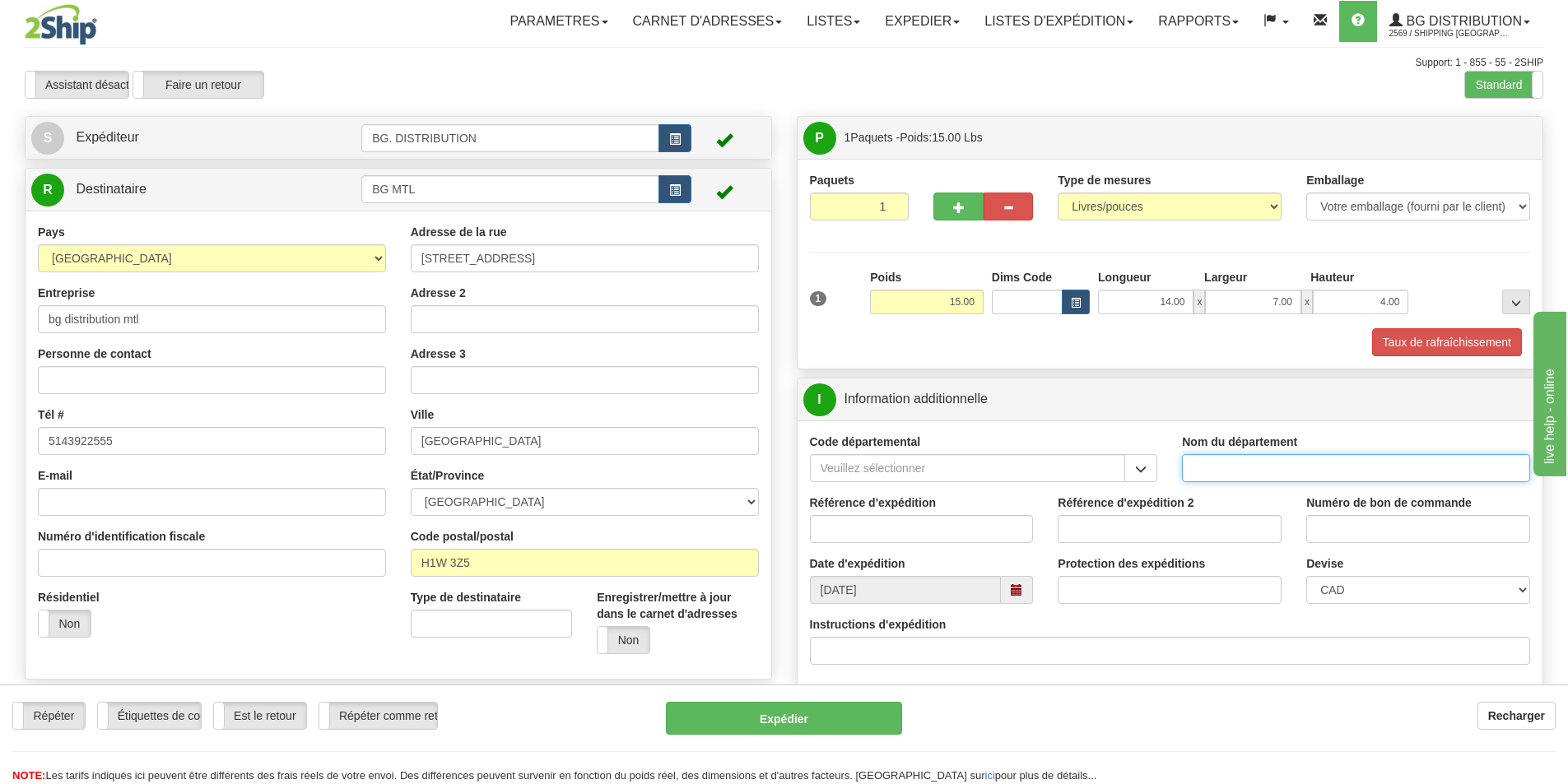
click at [1224, 462] on input "Nom du département" at bounding box center [1356, 467] width 349 height 28
type input "."
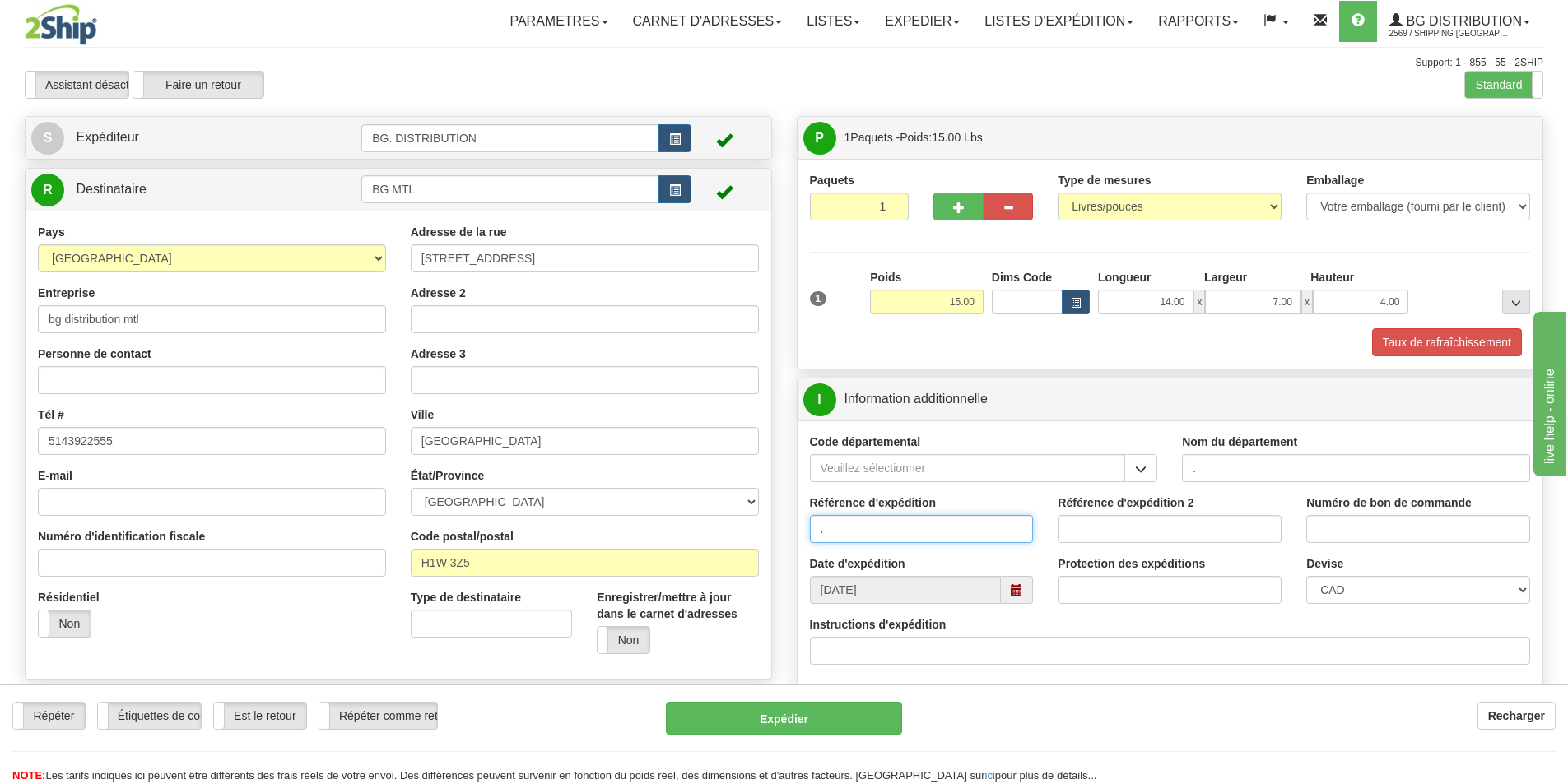
type input "."
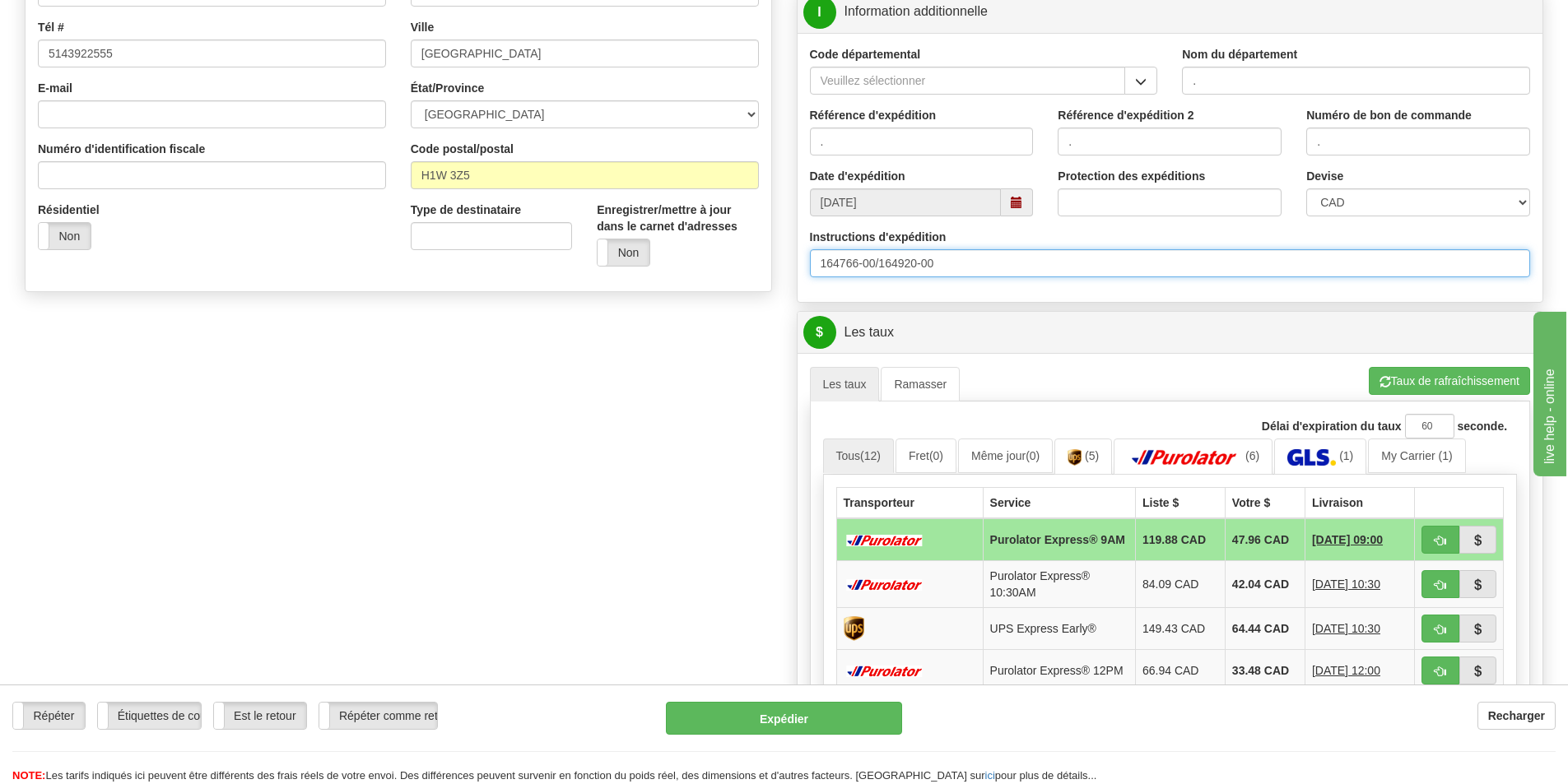
scroll to position [412, 0]
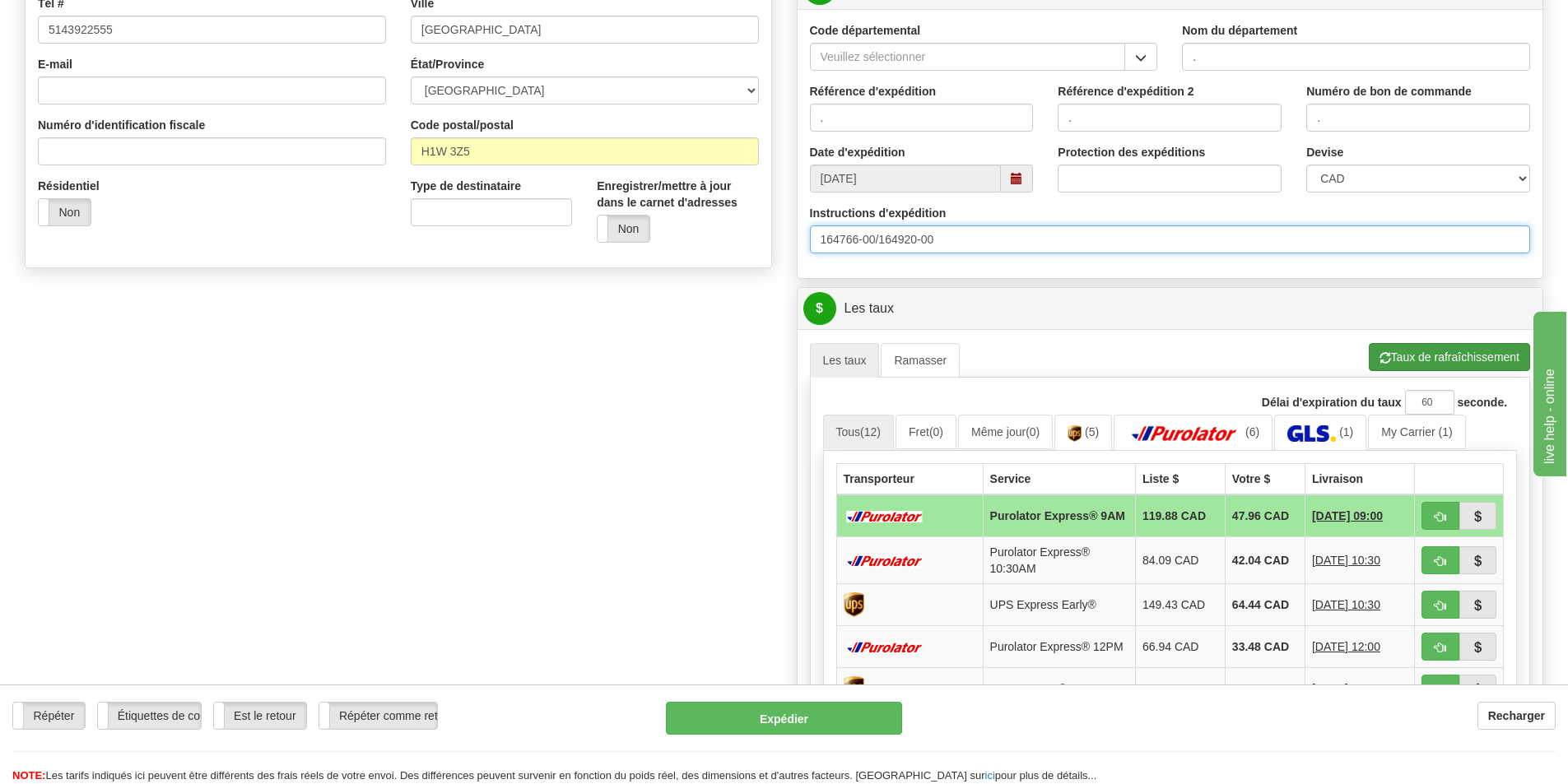
type input "164766-00/164920-00"
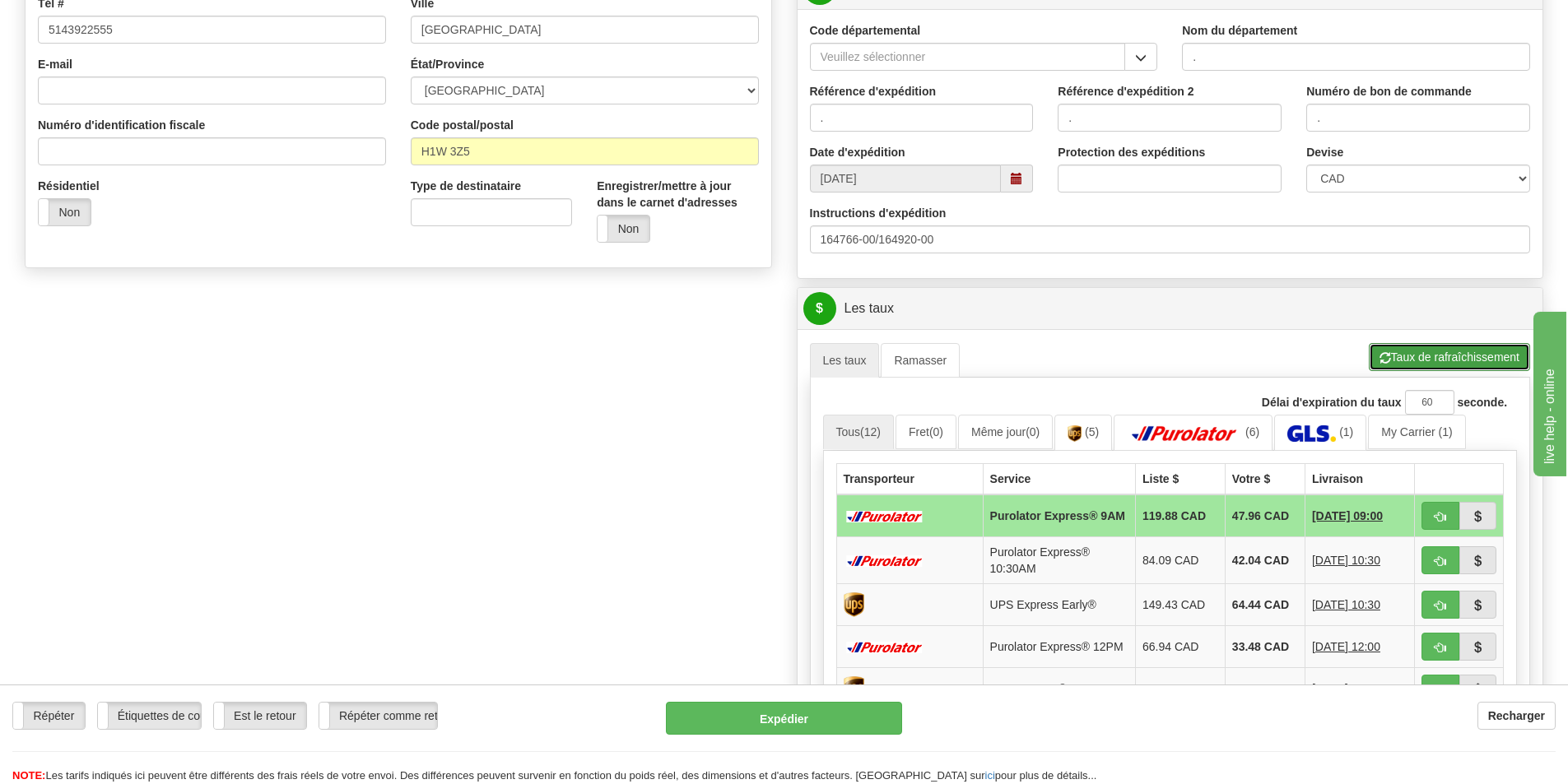
click at [1450, 362] on button "Taux de rafraîchissement" at bounding box center [1450, 357] width 161 height 28
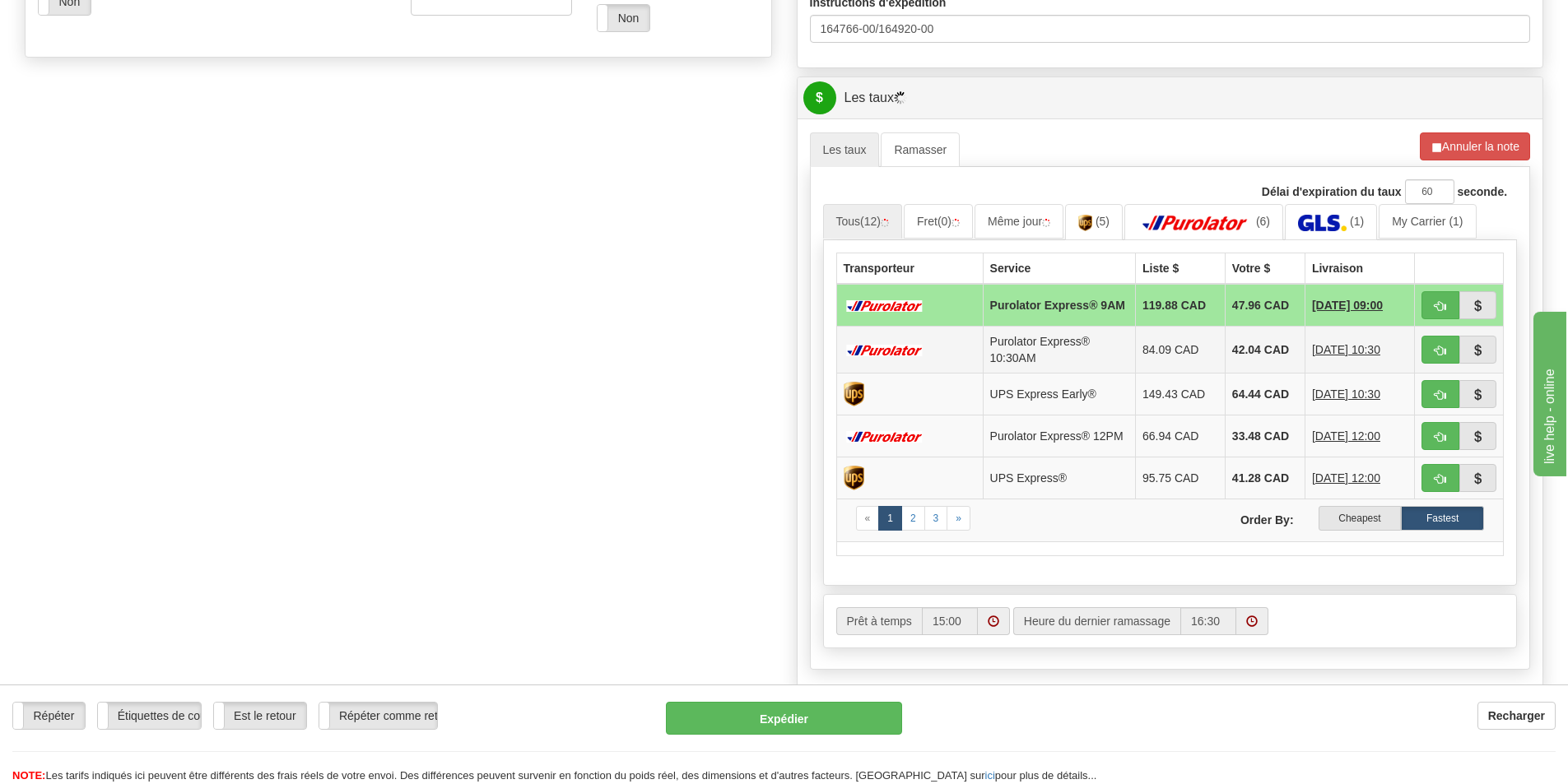
scroll to position [741, 0]
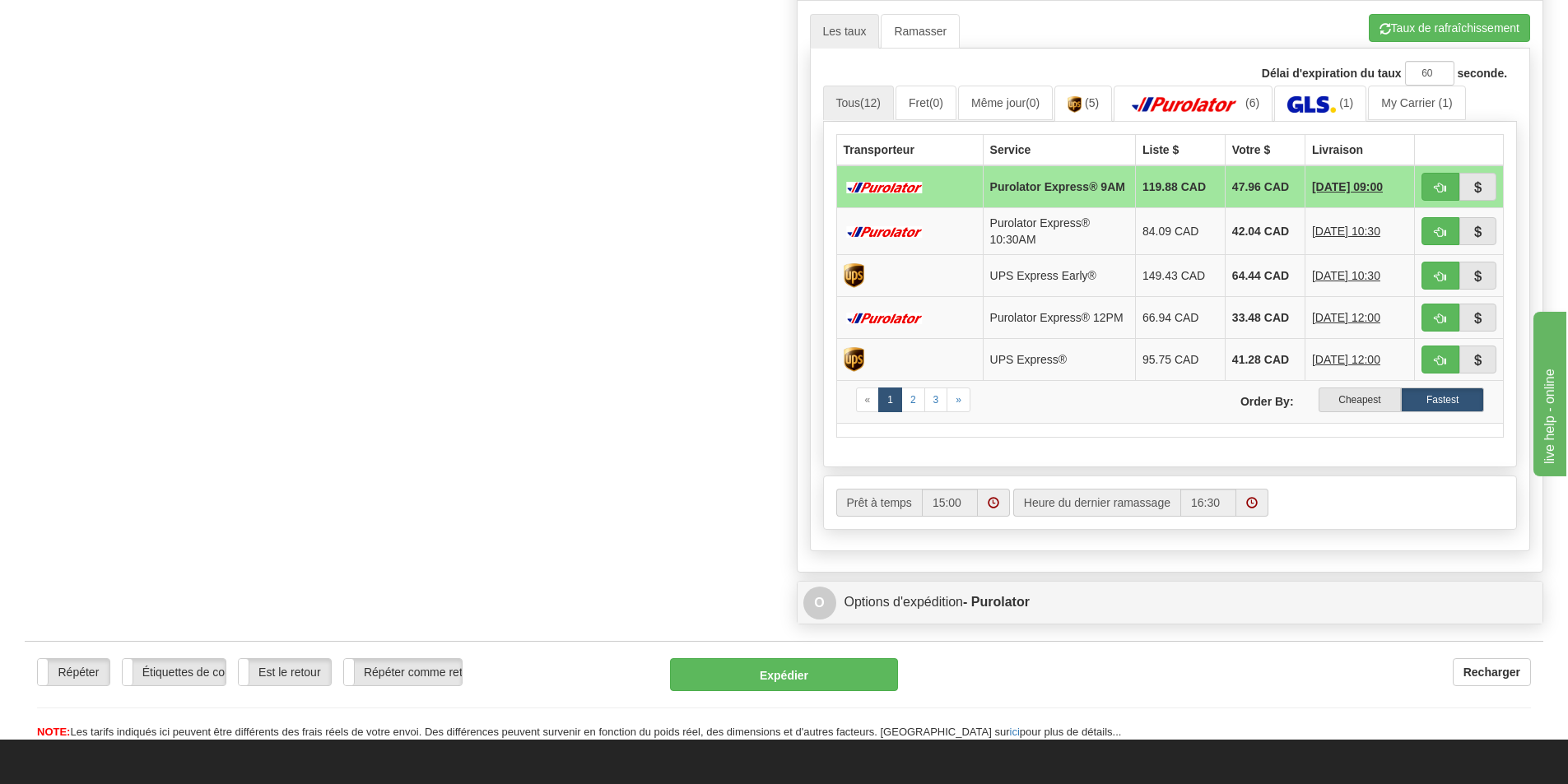
click at [1355, 412] on label "Cheapest" at bounding box center [1361, 400] width 84 height 25
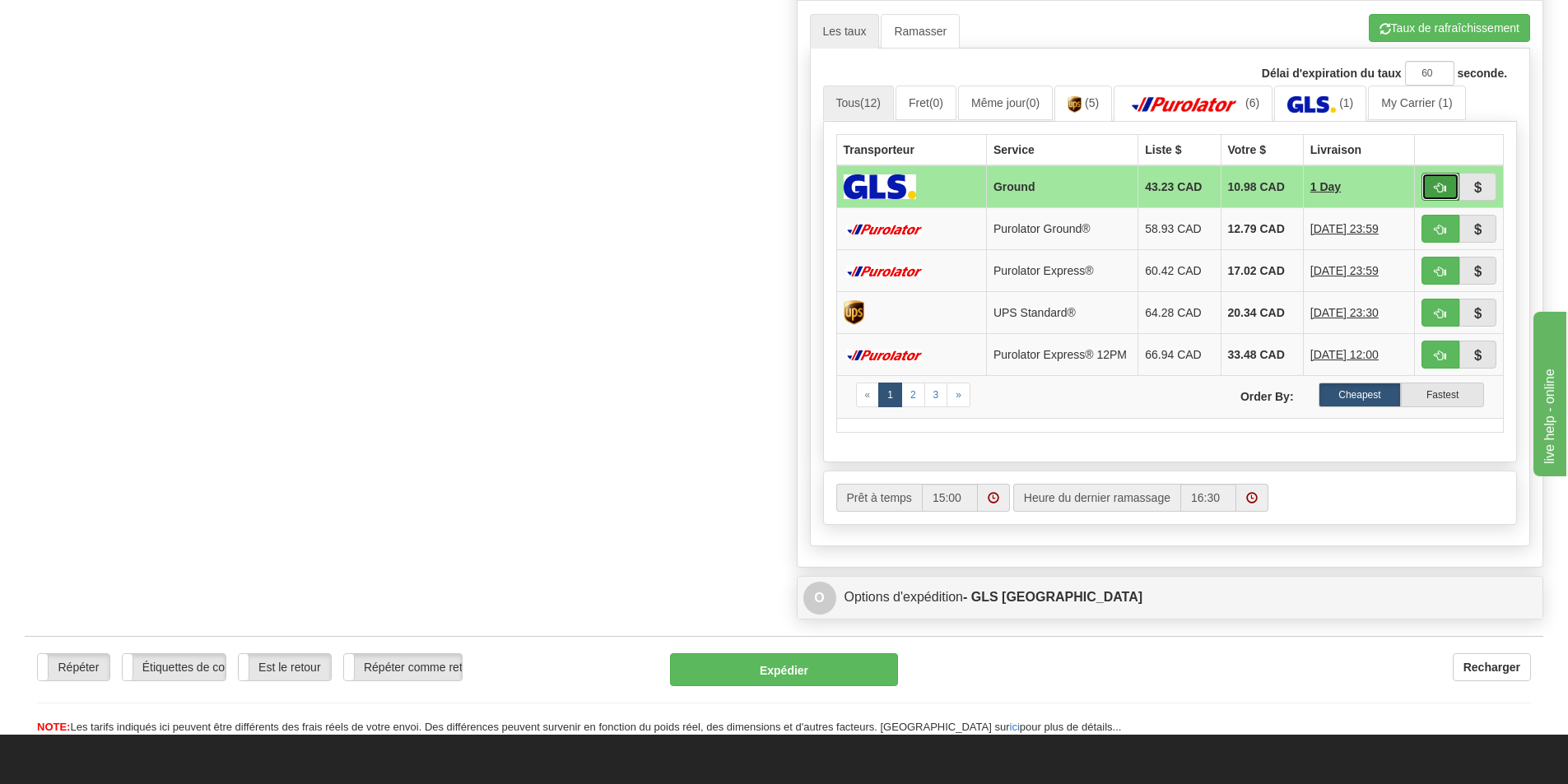
click at [1443, 182] on span "button" at bounding box center [1440, 187] width 12 height 11
type input "1"
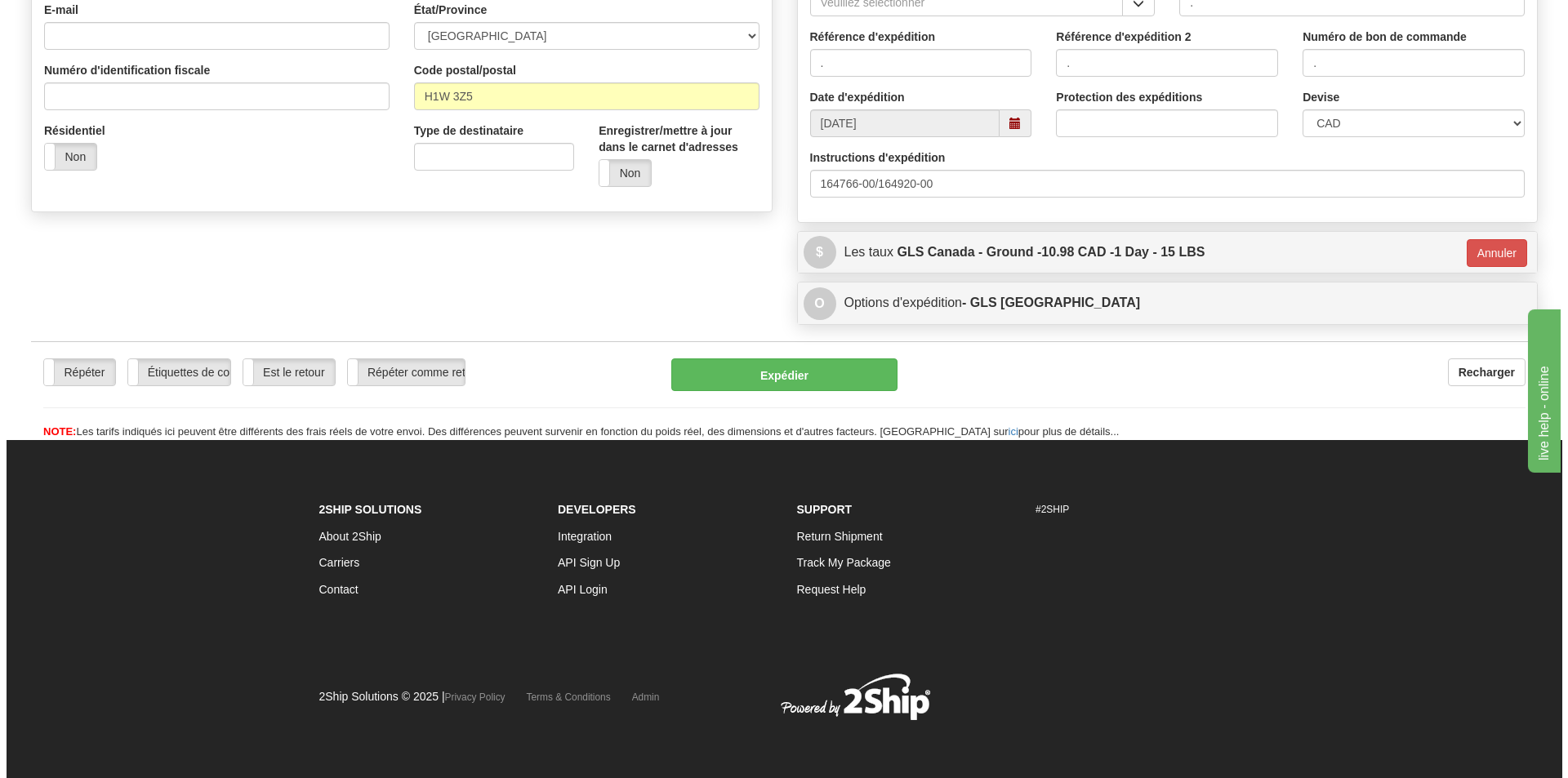
scroll to position [463, 0]
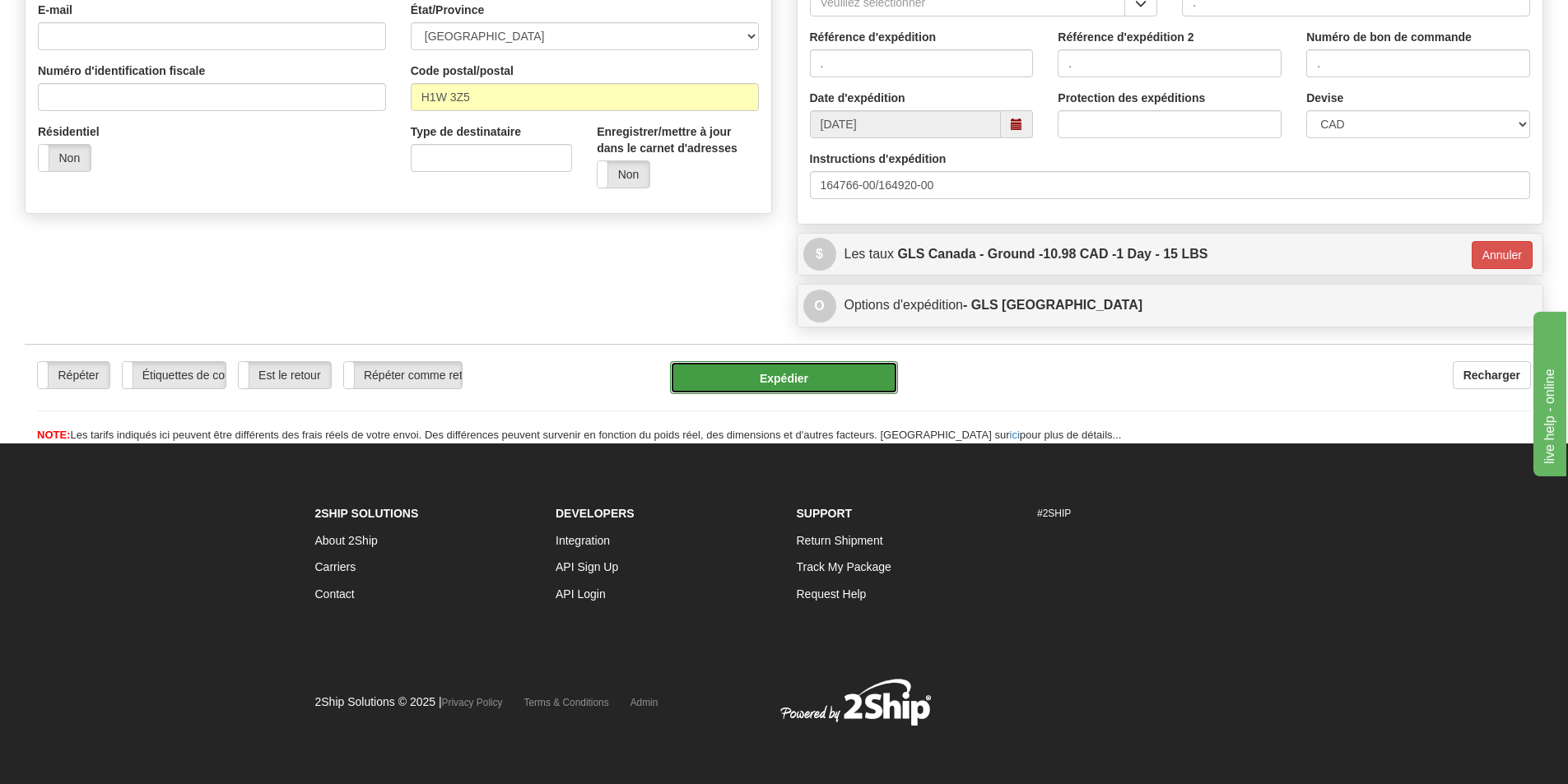
click at [851, 375] on button "Expédier" at bounding box center [784, 377] width 228 height 33
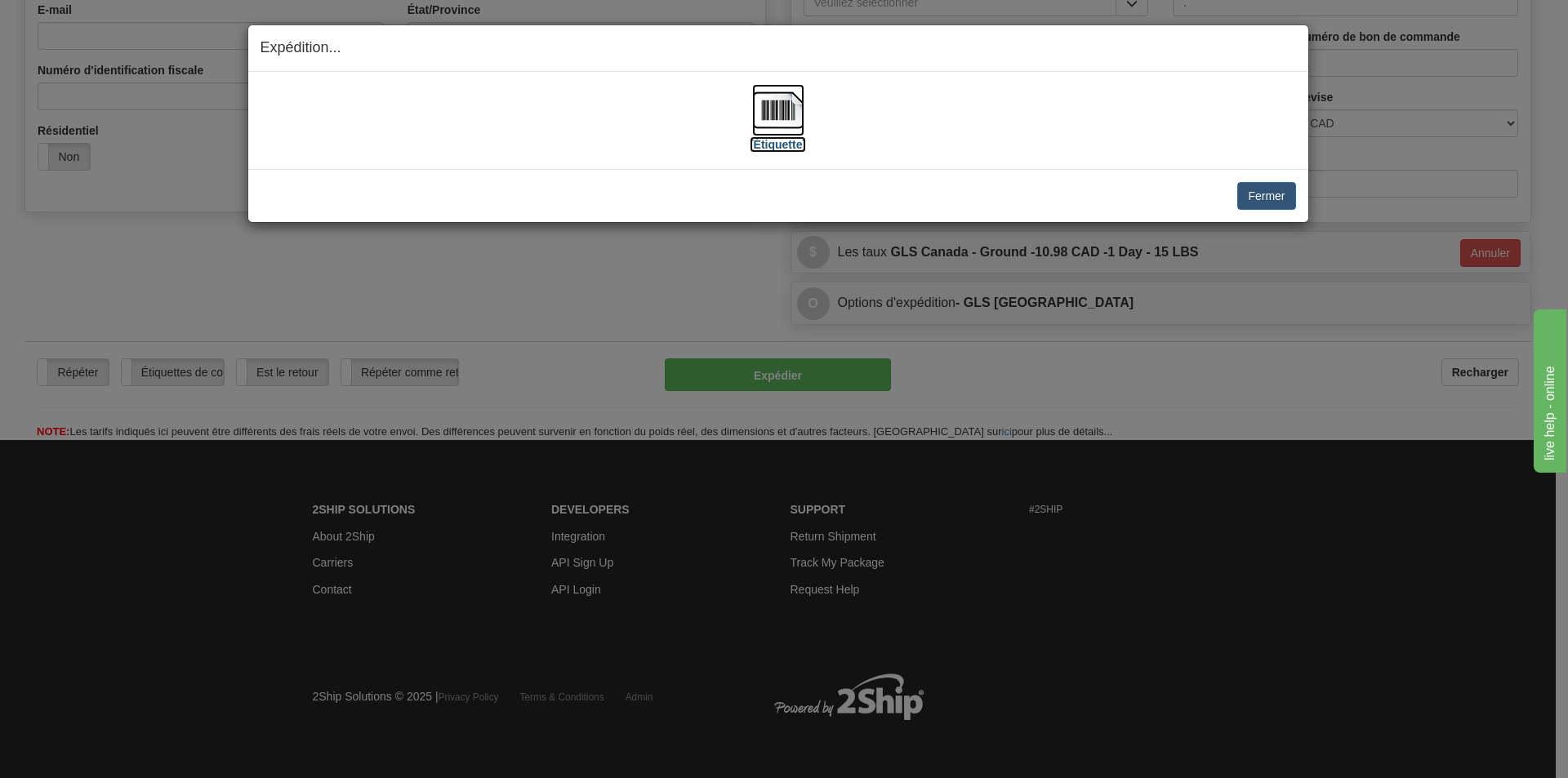
click at [772, 115] on img at bounding box center [778, 110] width 52 height 52
